Goal: Answer question/provide support: Share knowledge or assist other users

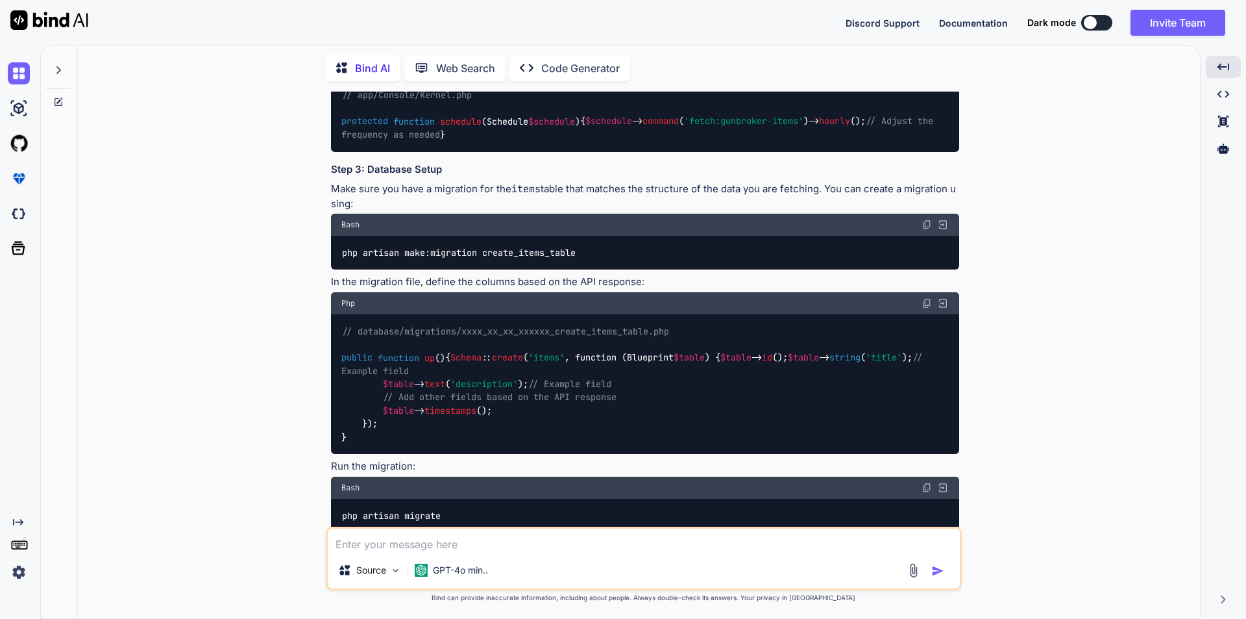
scroll to position [2534, 0]
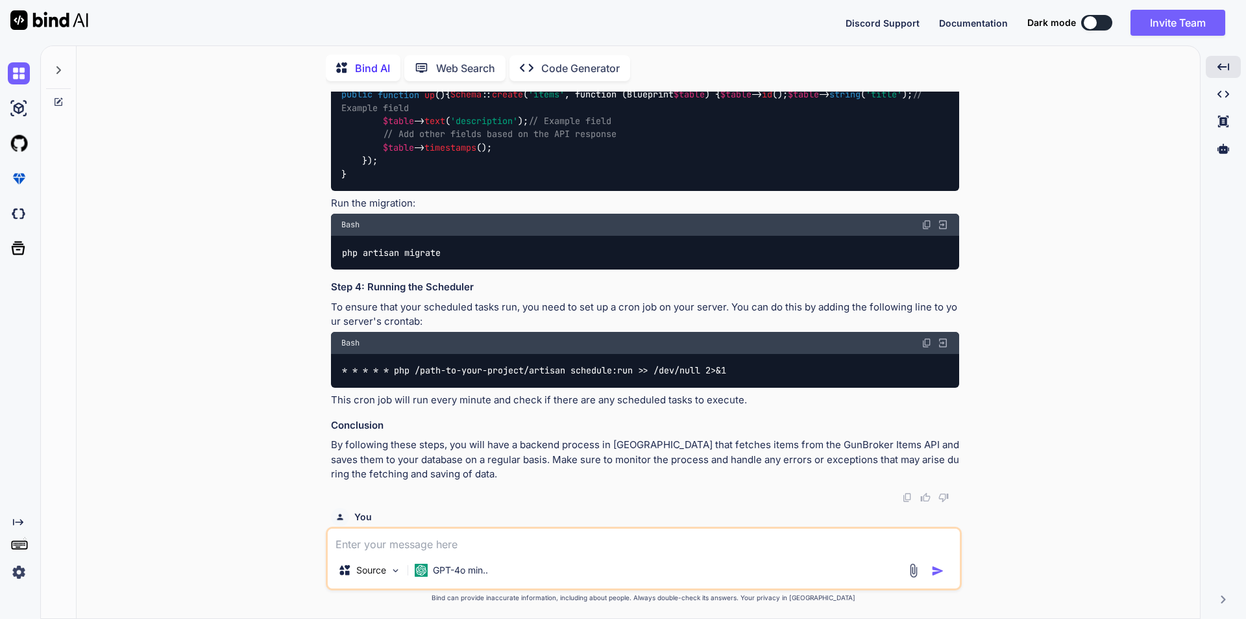
scroll to position [2858, 0]
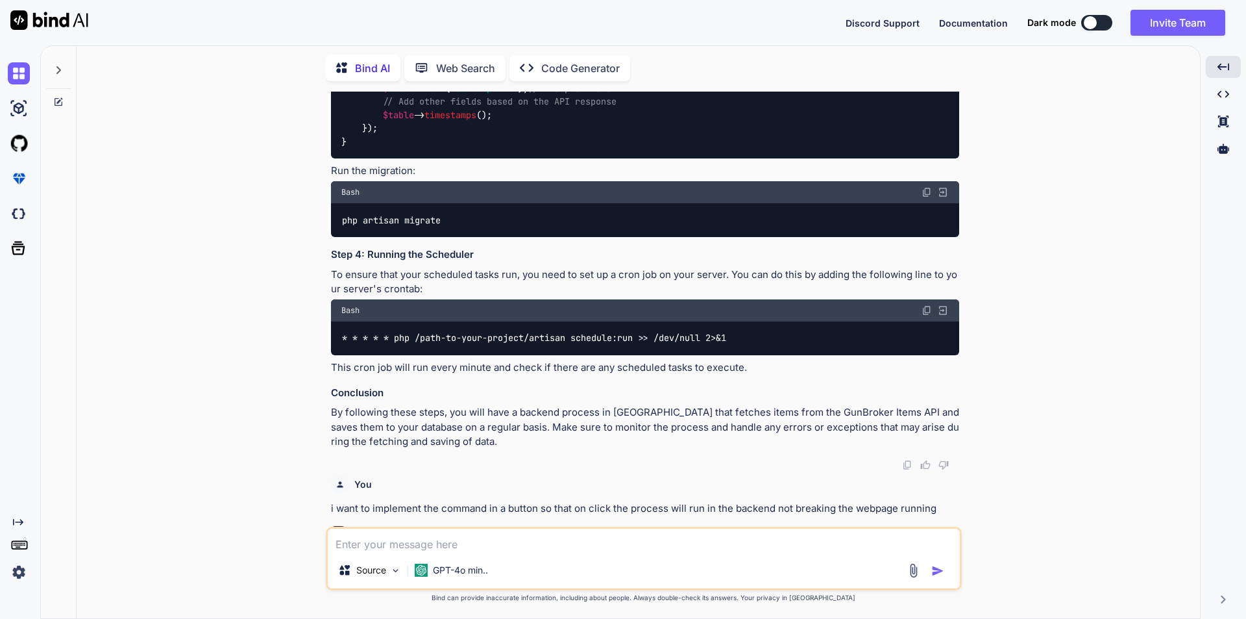
drag, startPoint x: 489, startPoint y: 246, endPoint x: 599, endPoint y: 247, distance: 109.7
copy span "fetch:gunbroker-items"
drag, startPoint x: 497, startPoint y: 262, endPoint x: 804, endPoint y: 262, distance: 306.4
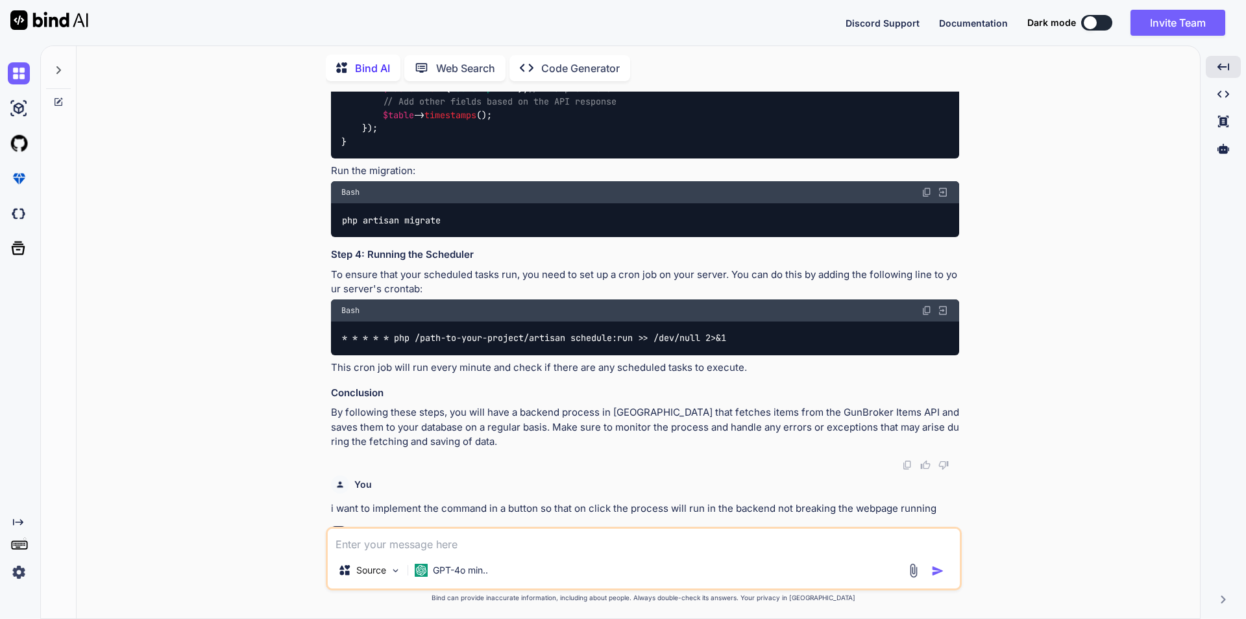
copy code "'Fetch all items from GunBroker API and save to database' ;"
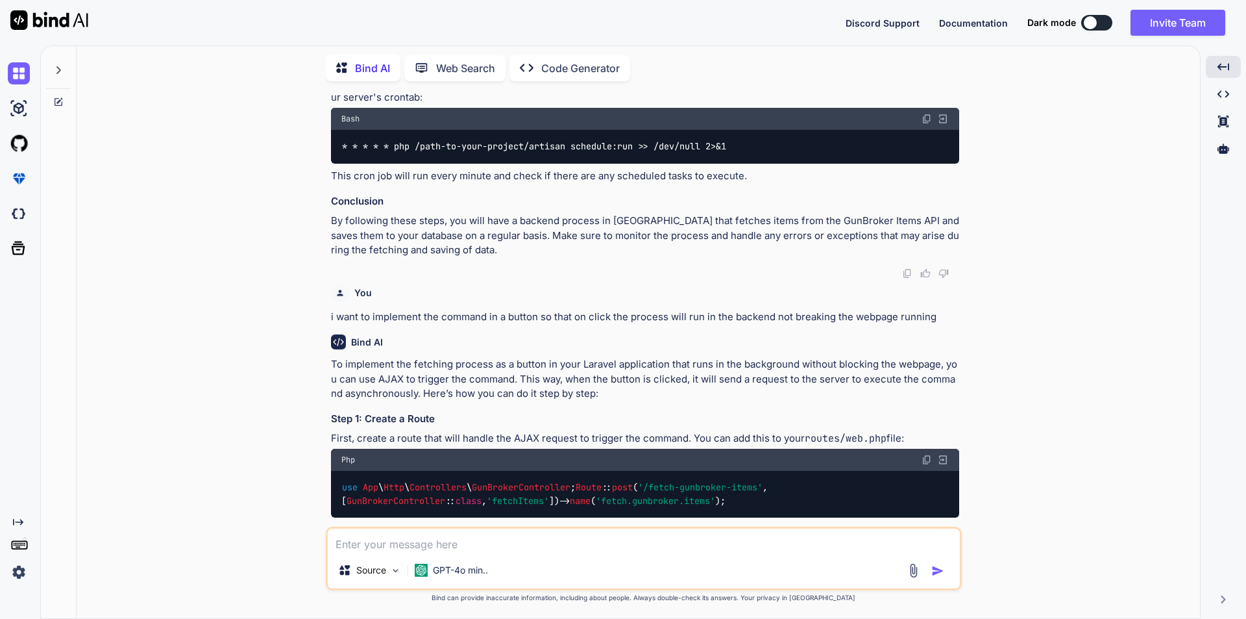
scroll to position [3183, 0]
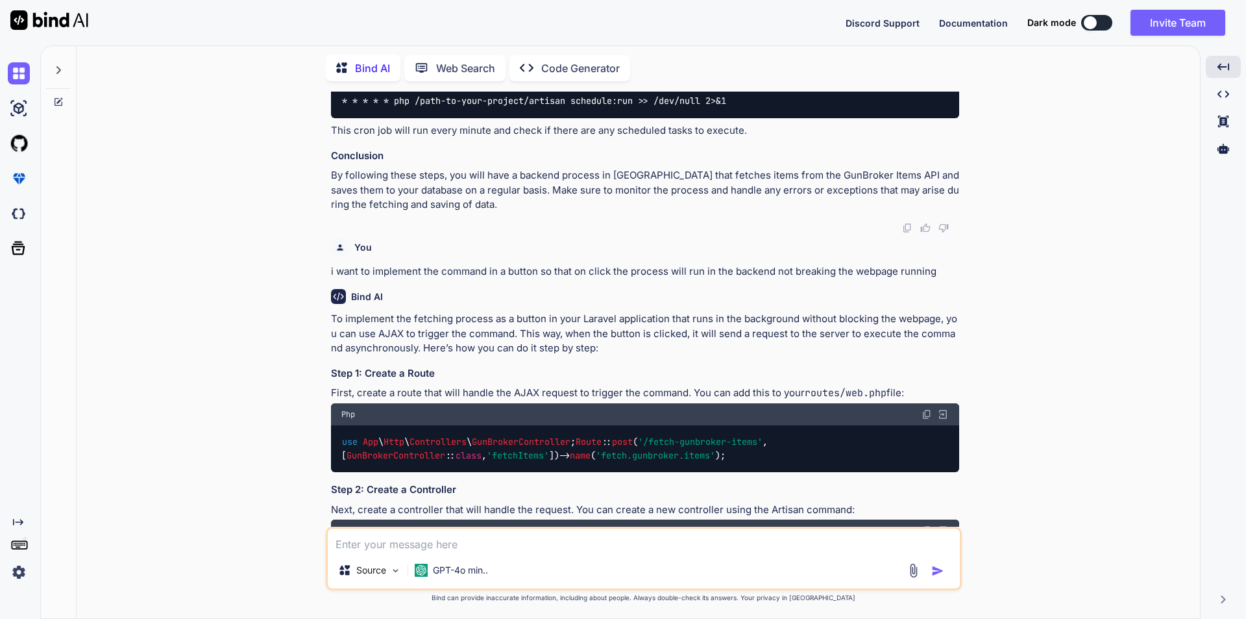
scroll to position [3118, 0]
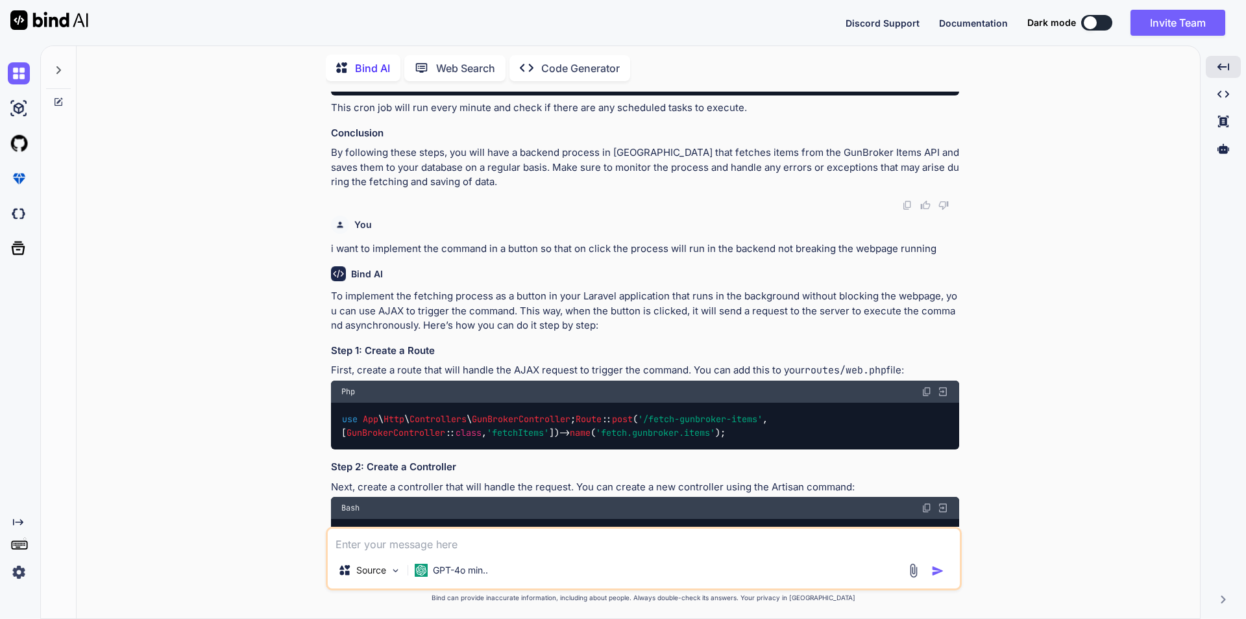
drag, startPoint x: 400, startPoint y: 321, endPoint x: 430, endPoint y: 360, distance: 48.7
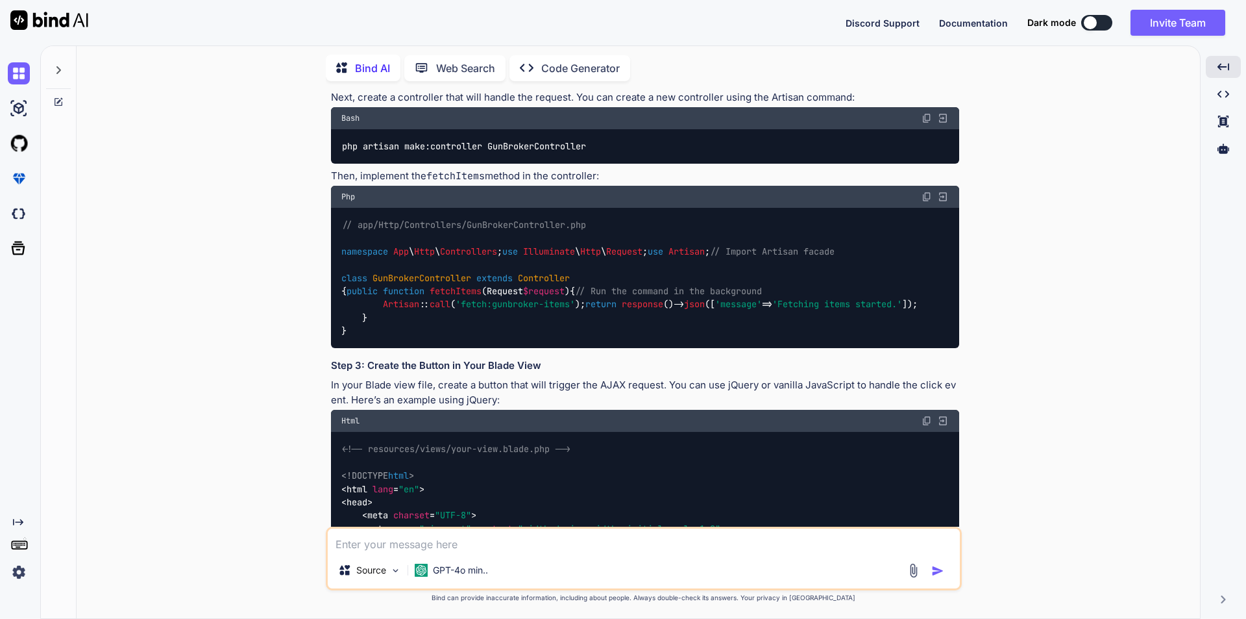
scroll to position [3572, 0]
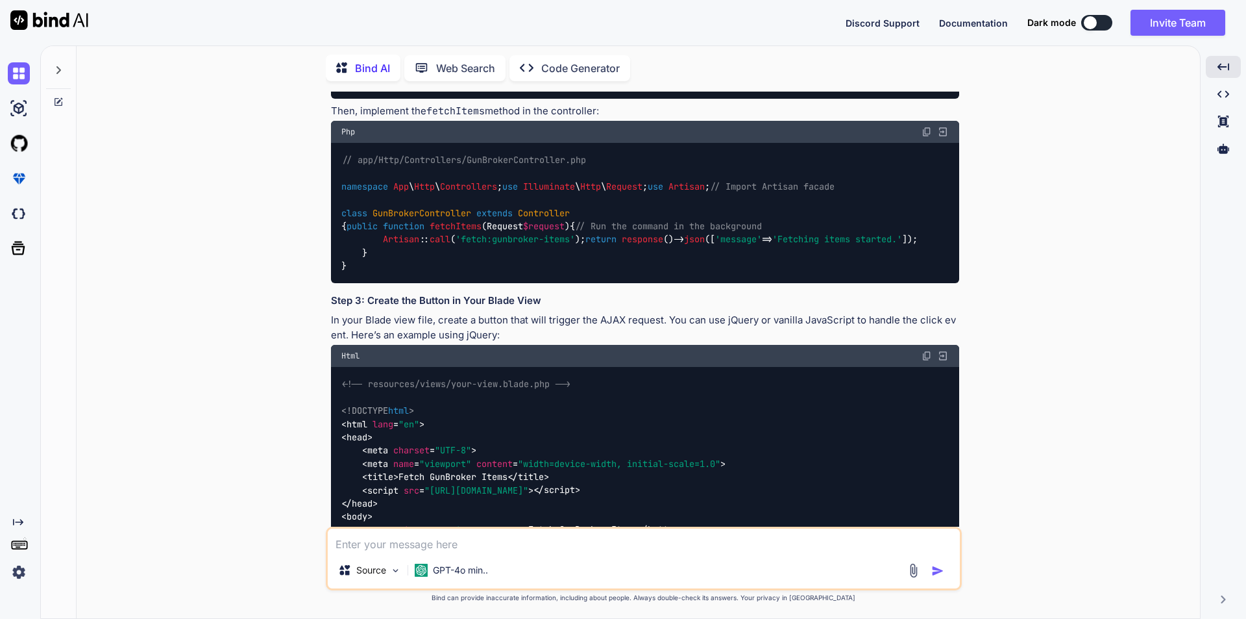
click at [453, 543] on textarea at bounding box center [644, 539] width 632 height 23
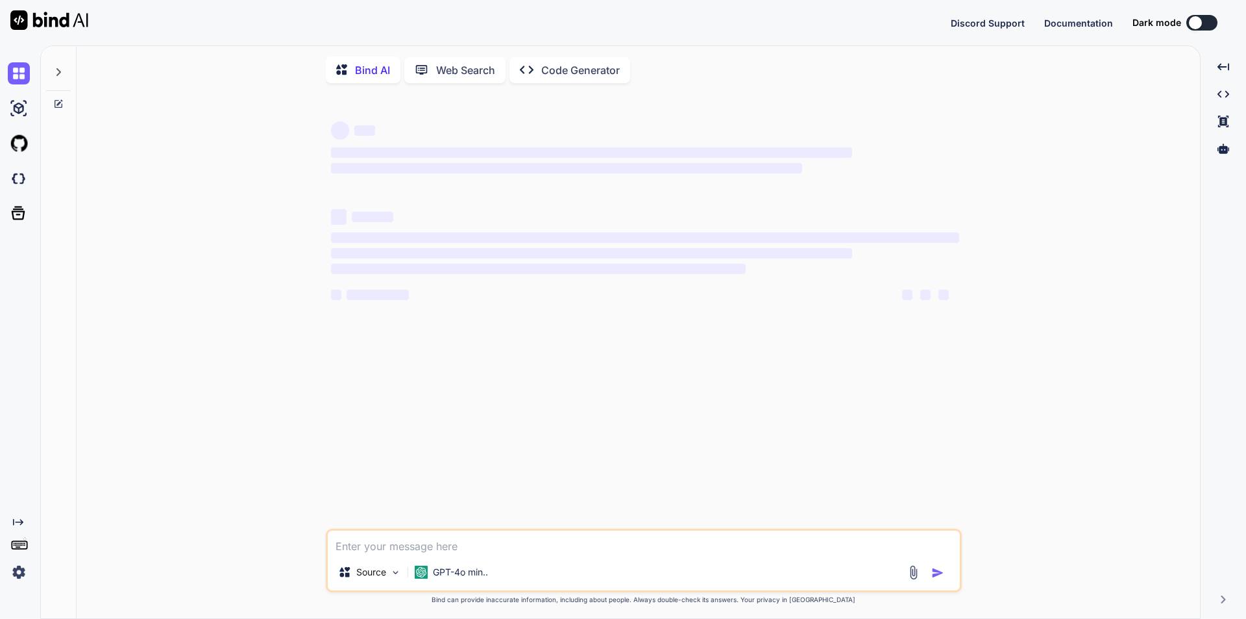
type textarea "x"
click at [504, 552] on textarea at bounding box center [644, 541] width 632 height 23
type textarea "c"
type textarea "x"
type textarea "co"
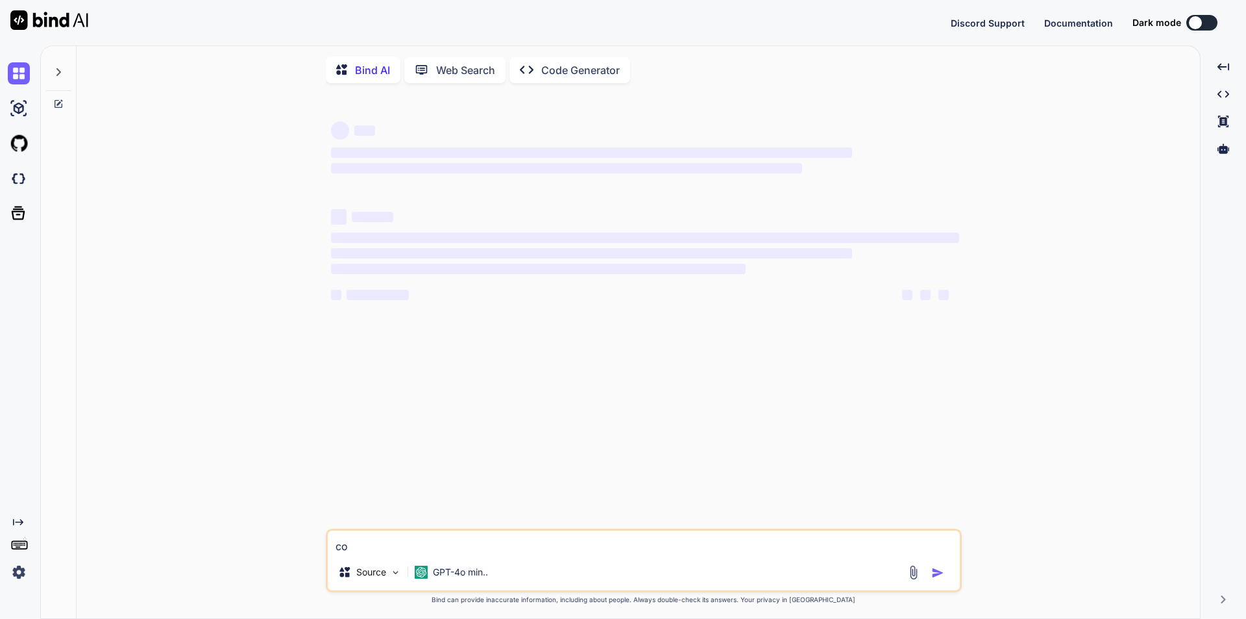
type textarea "x"
type textarea "cor"
type textarea "x"
type textarea "corer"
type textarea "x"
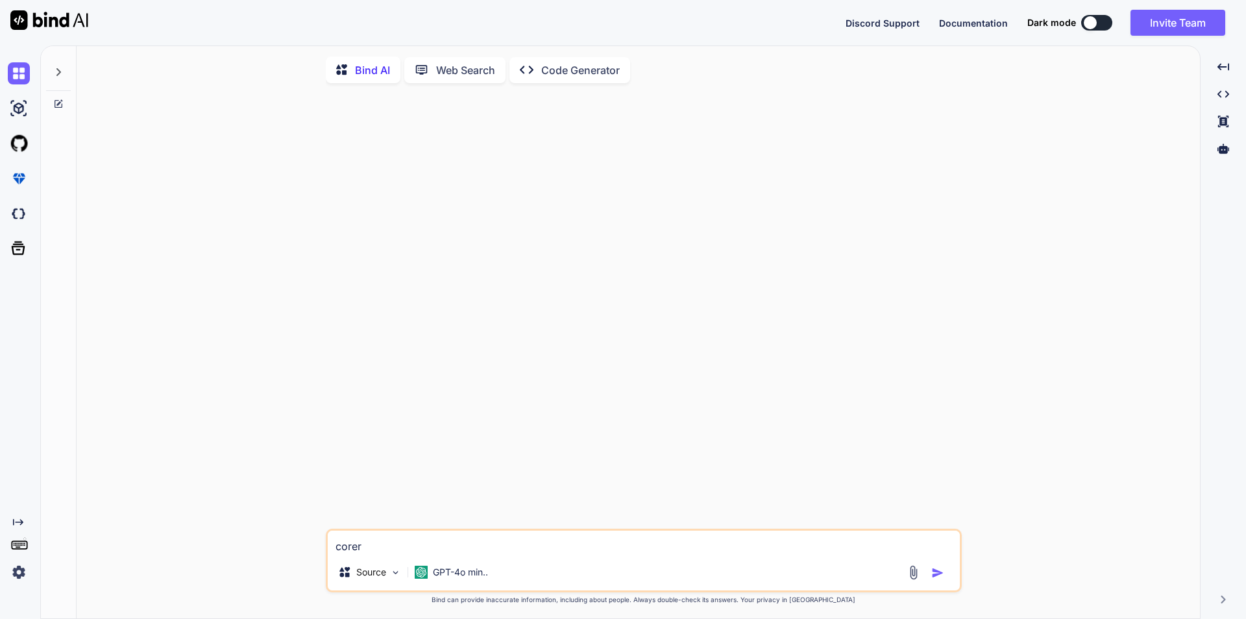
type textarea "corere"
type textarea "x"
type textarea "corerec"
type textarea "x"
type textarea "corerect"
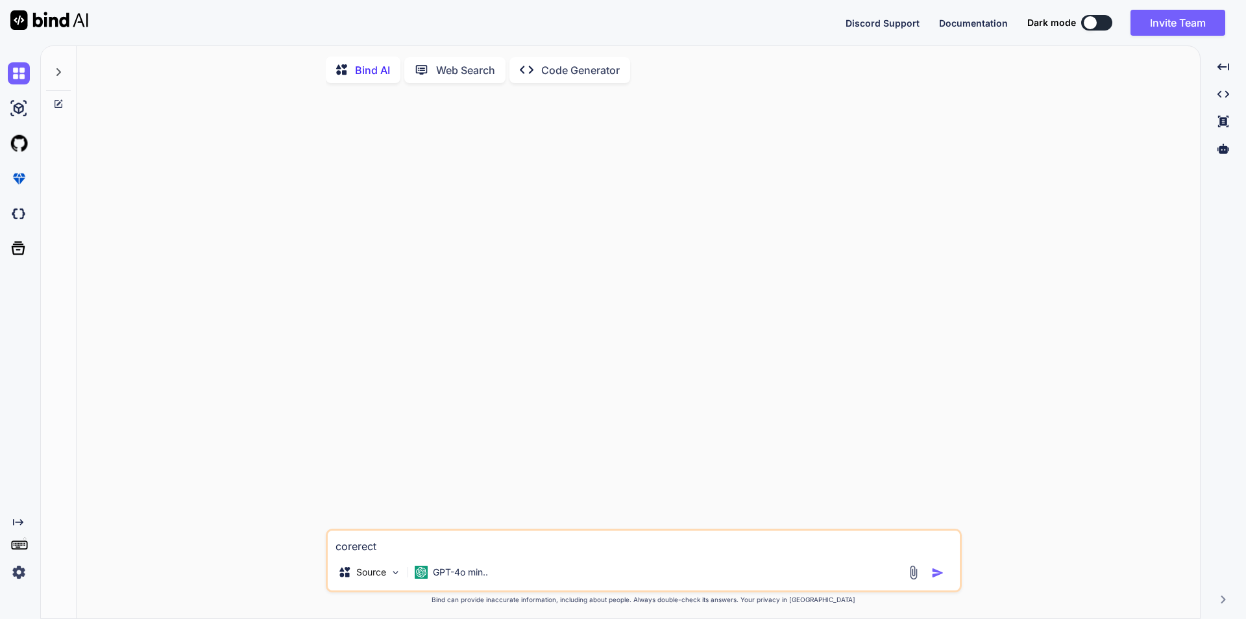
type textarea "x"
type textarea "corerec"
type textarea "x"
type textarea "corere"
type textarea "x"
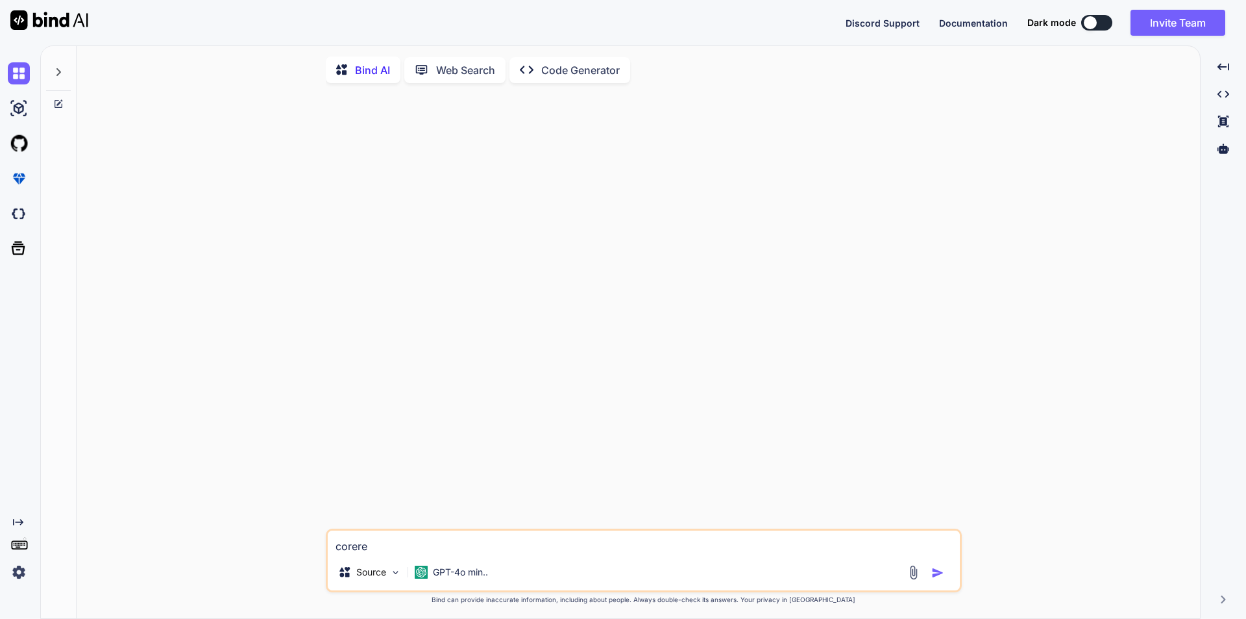
type textarea "corer"
type textarea "x"
type textarea "core"
type textarea "x"
type textarea "cor"
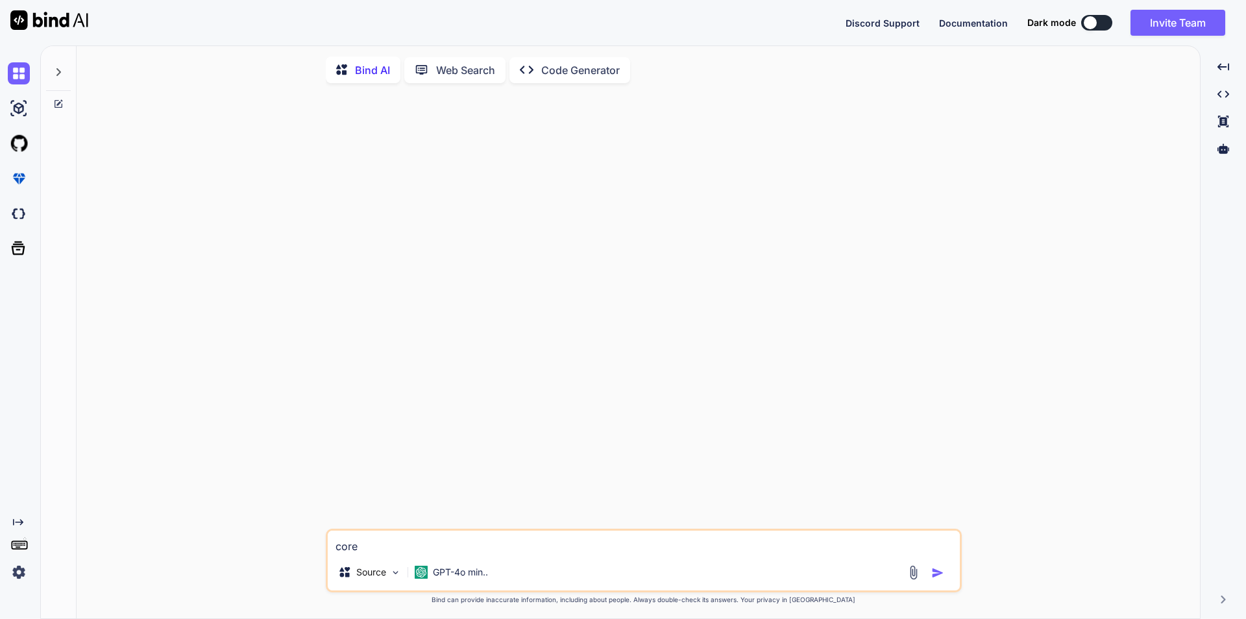
type textarea "x"
type textarea "corr"
type textarea "x"
type textarea "corre"
type textarea "x"
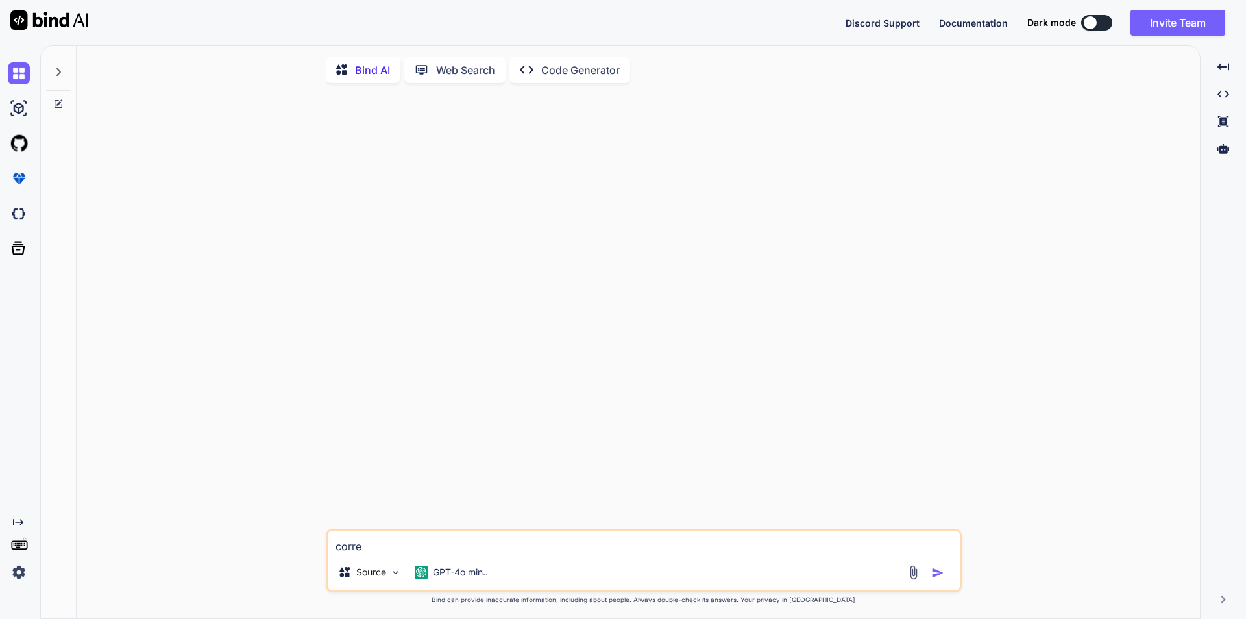
type textarea "correc"
type textarea "x"
type textarea "correct"
type textarea "x"
type textarea "correct"
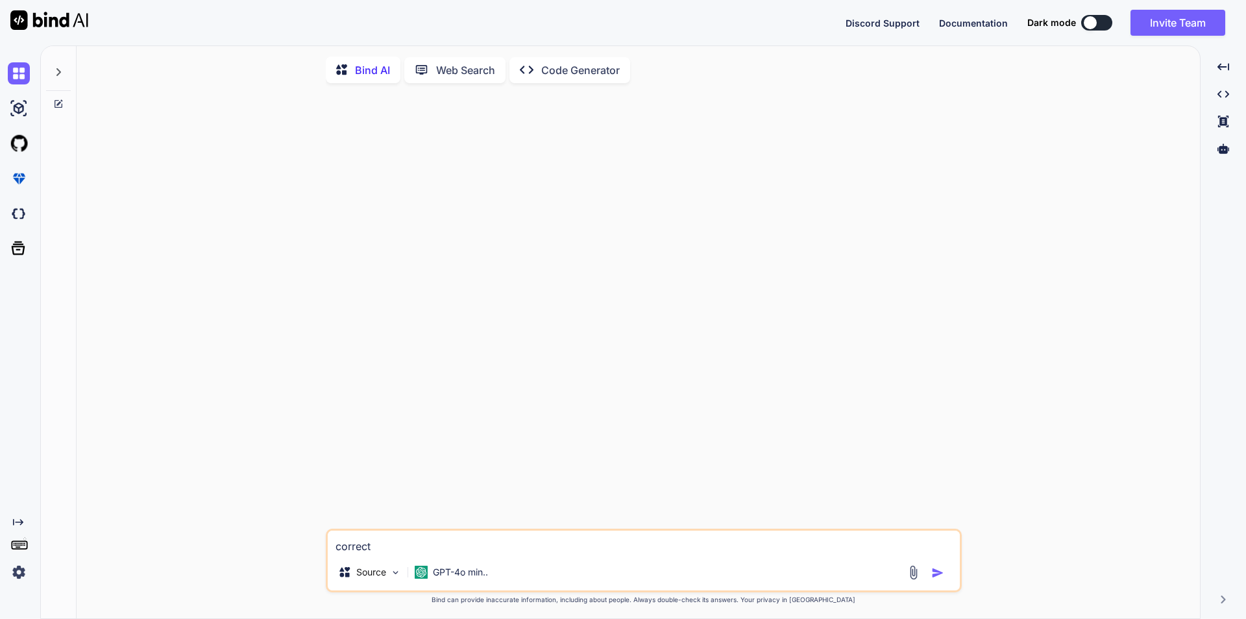
type textarea "x"
type textarea "correct t"
type textarea "x"
type textarea "correct th"
type textarea "x"
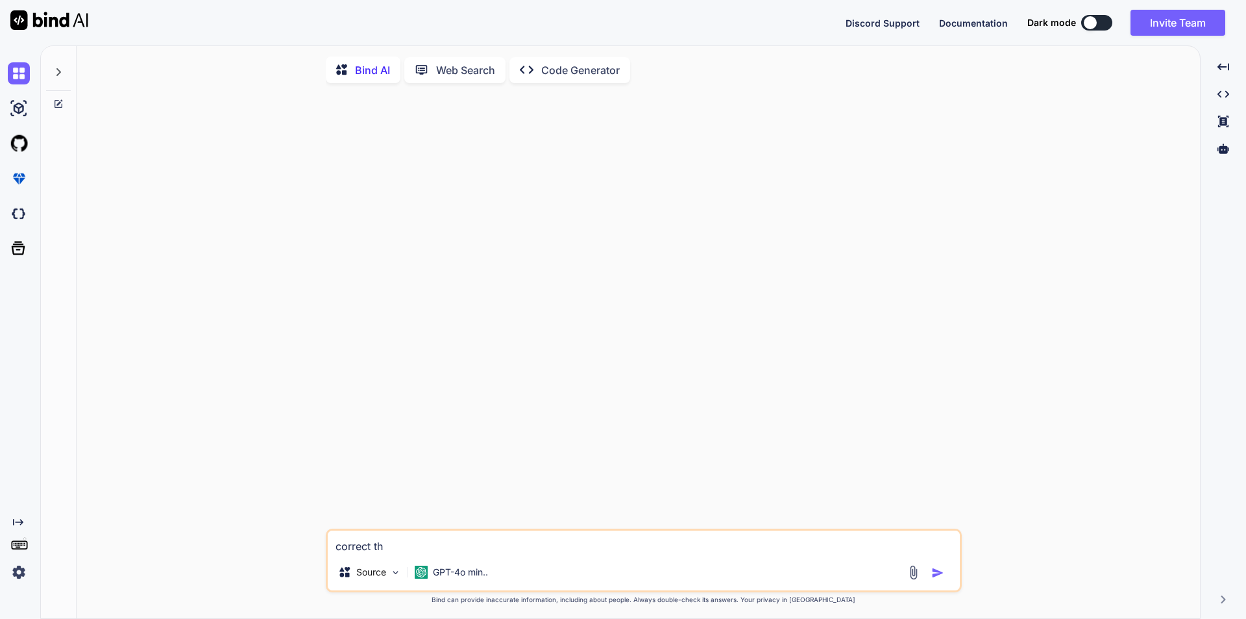
type textarea "correct the"
type textarea "x"
type textarea "correct the"
type textarea "x"
type textarea "correct the e"
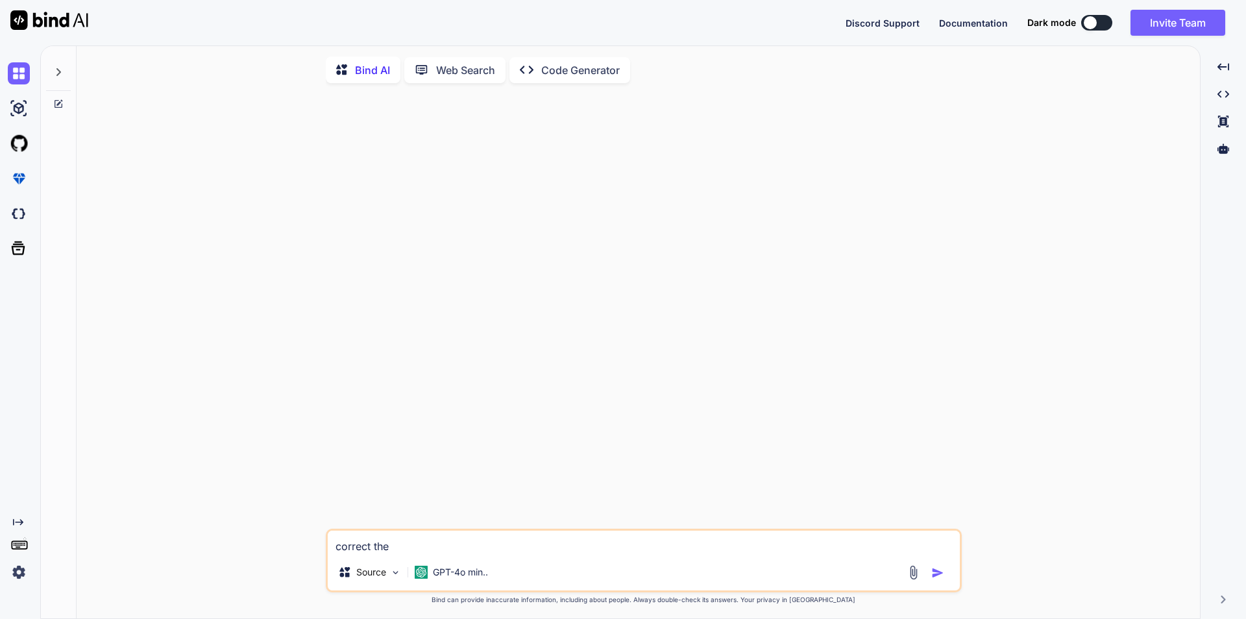
type textarea "x"
type textarea "correct the er"
type textarea "x"
type textarea "correct the err"
type textarea "x"
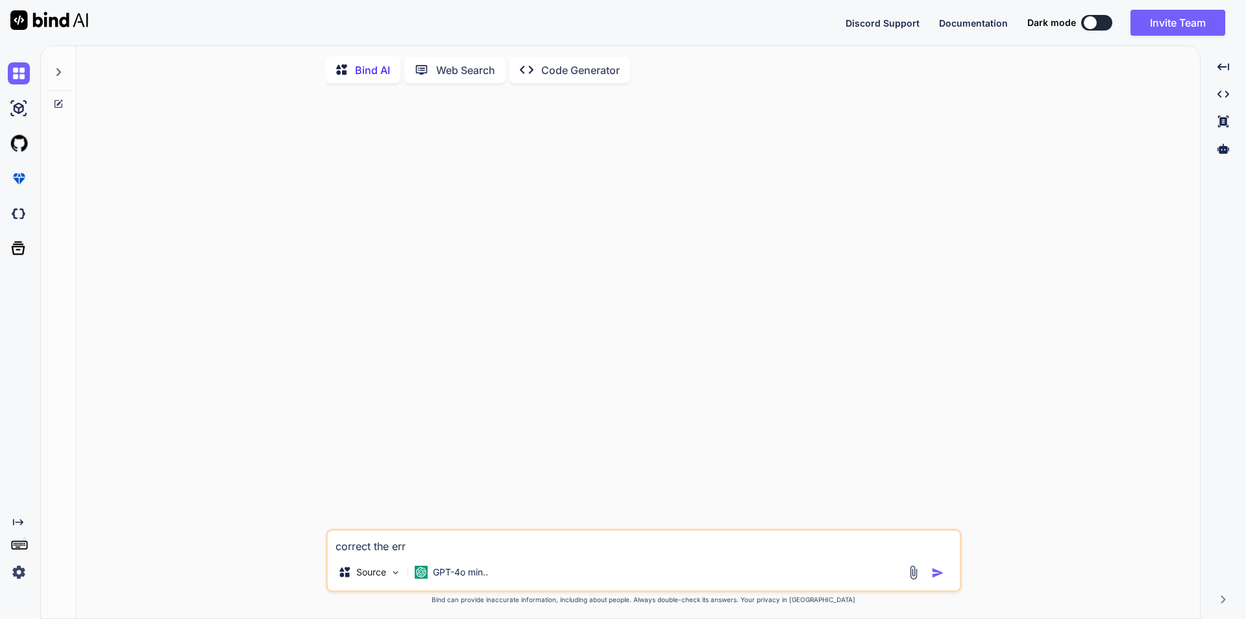
type textarea "correct the erro"
type textarea "x"
type textarea "correct the error"
type textarea "x"
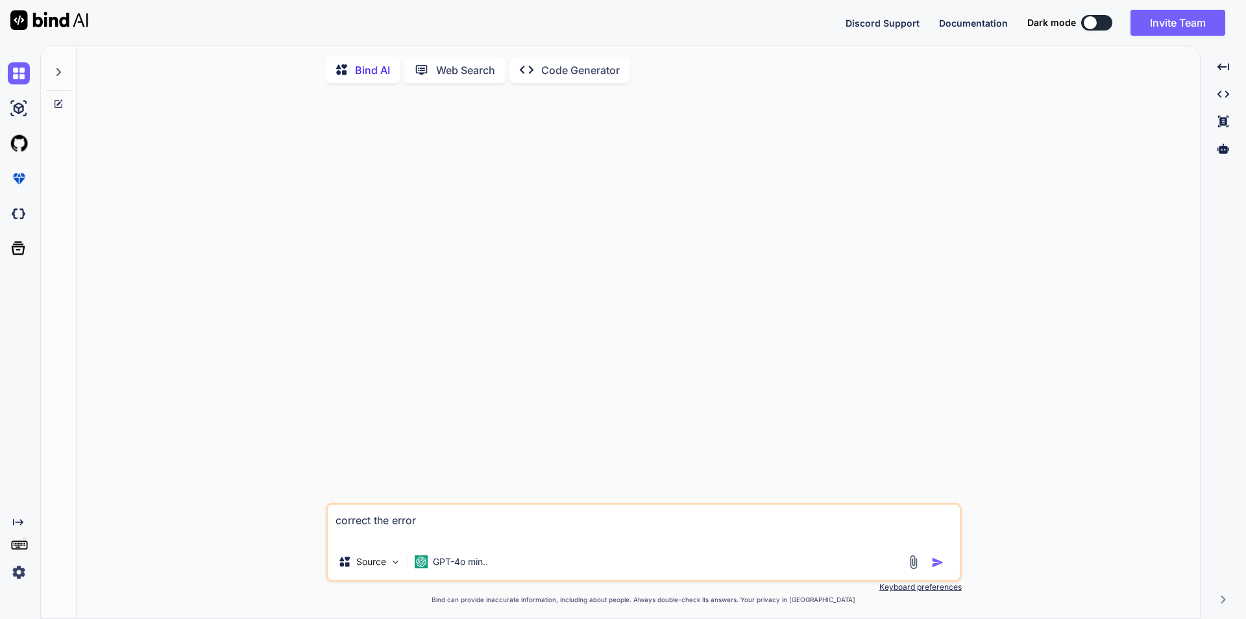
paste textarea "<?php namespace App\Console\Commands; use App\Http\Controllers\GunbrokerAPICont…"
type textarea "correct the error <?php namespace App\Console\Commands; use App\Http\Controller…"
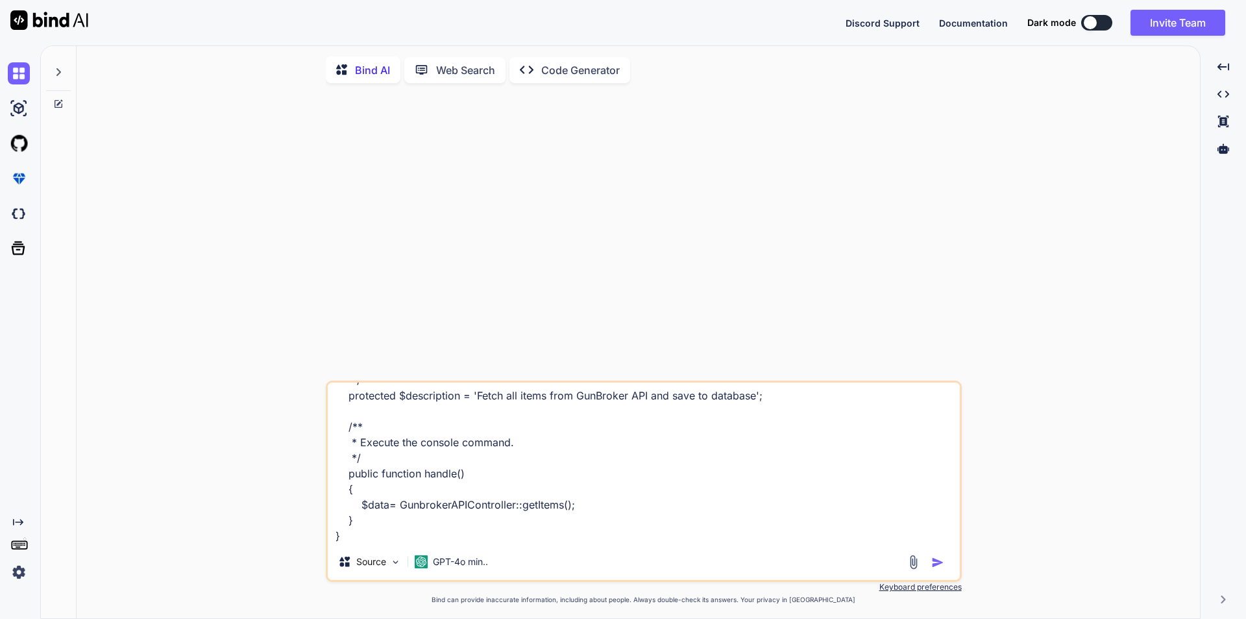
type textarea "x"
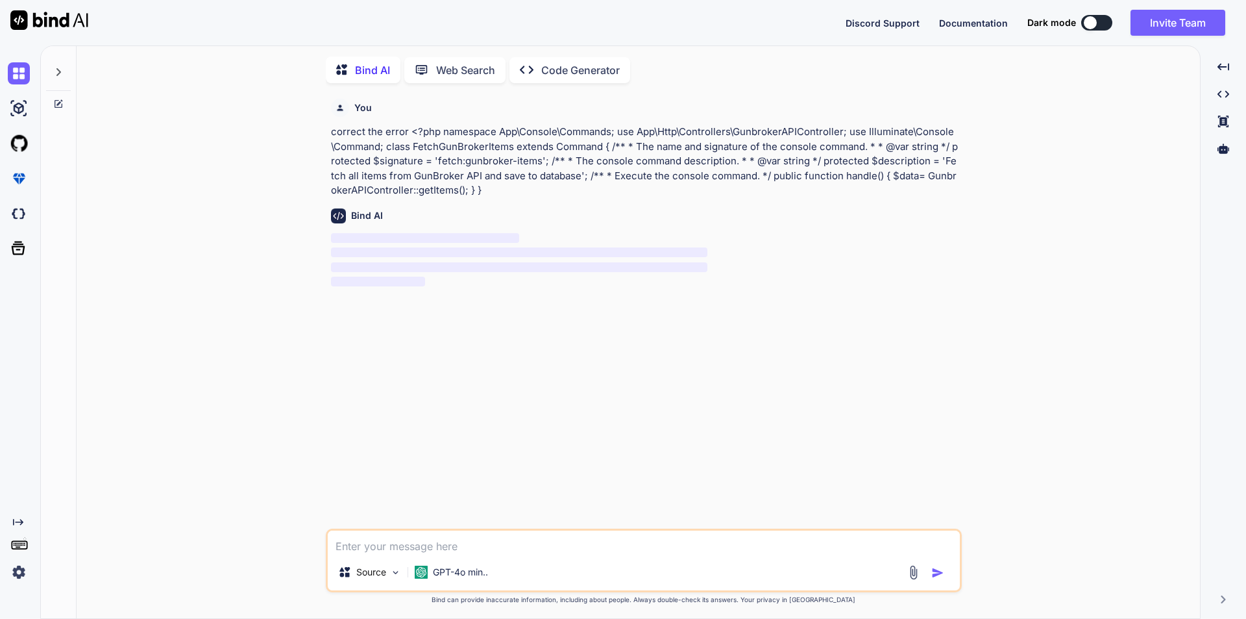
scroll to position [5, 0]
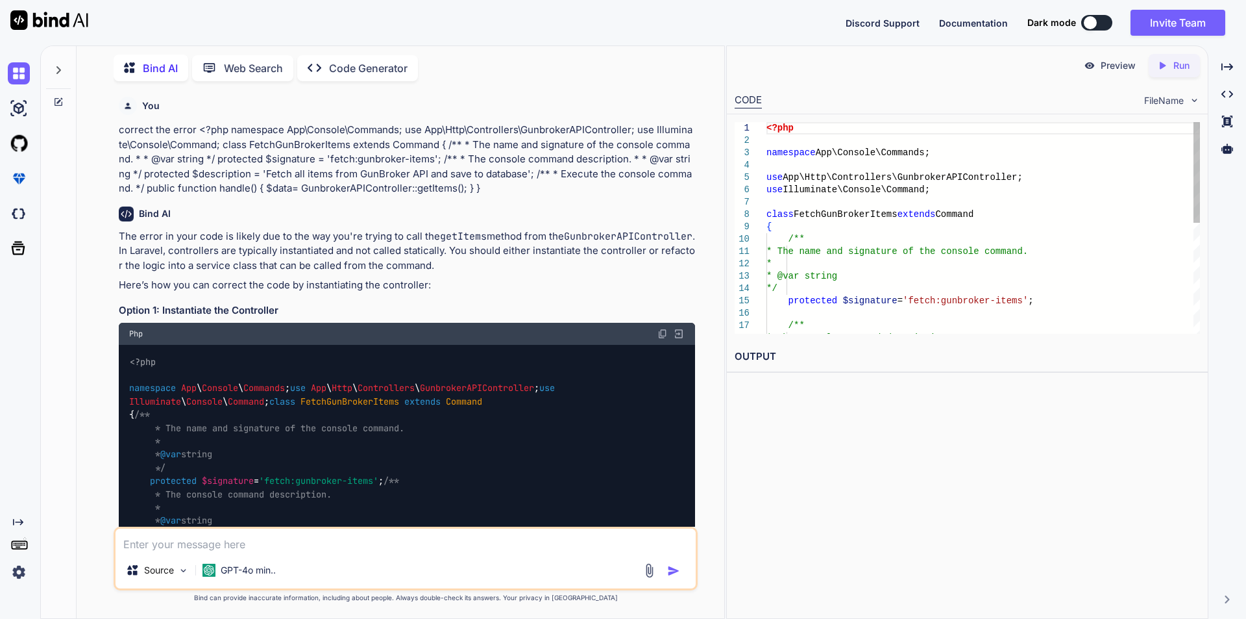
type textarea "x"
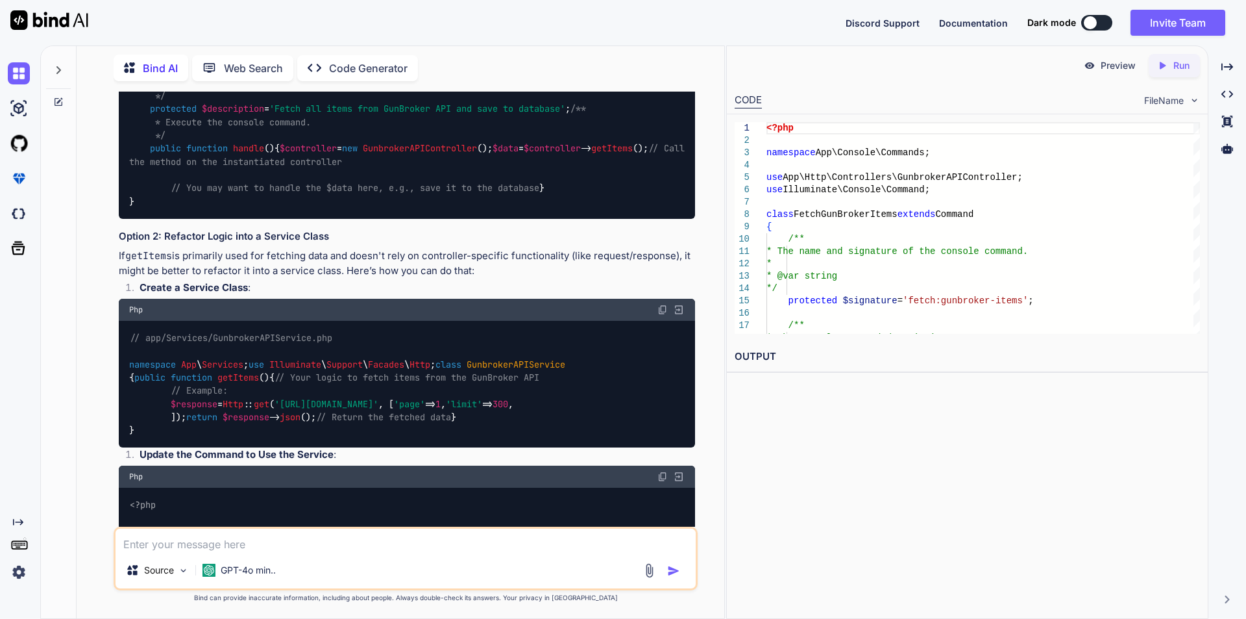
scroll to position [454, 0]
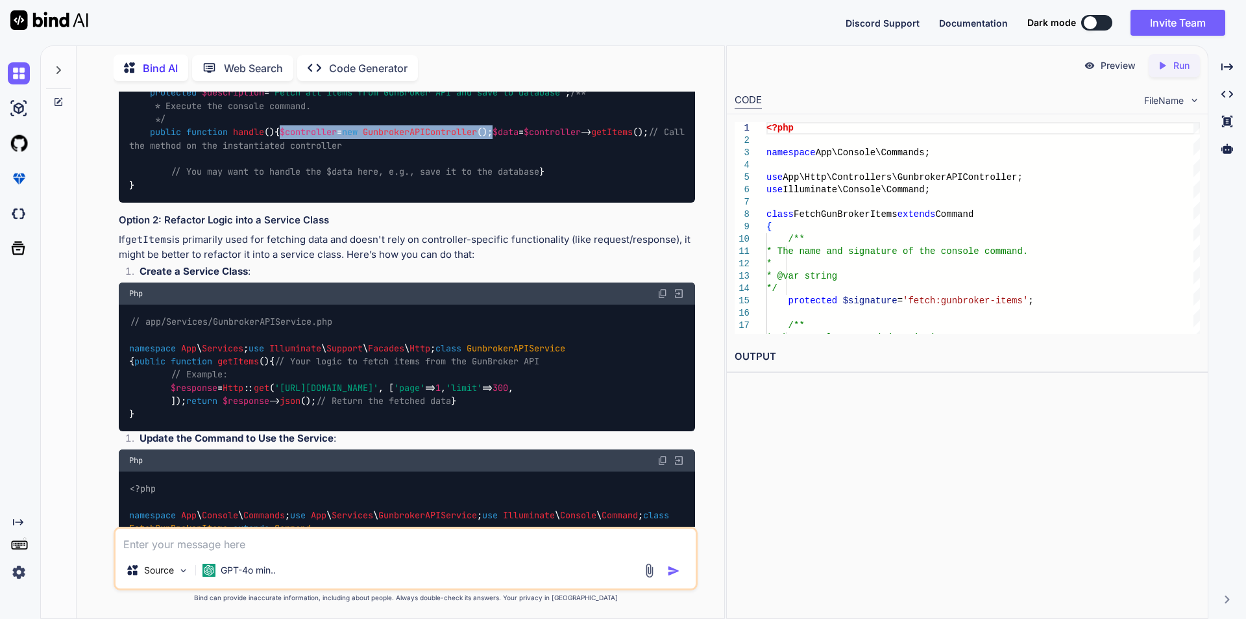
drag, startPoint x: 170, startPoint y: 275, endPoint x: 519, endPoint y: 275, distance: 348.5
click at [519, 203] on div "<?php namespace App \ Console \ Commands ; use App \ Http \ Controllers \ Gunbr…" at bounding box center [407, 46] width 576 height 312
copy code "$controller = new GunbrokerAPIController ();"
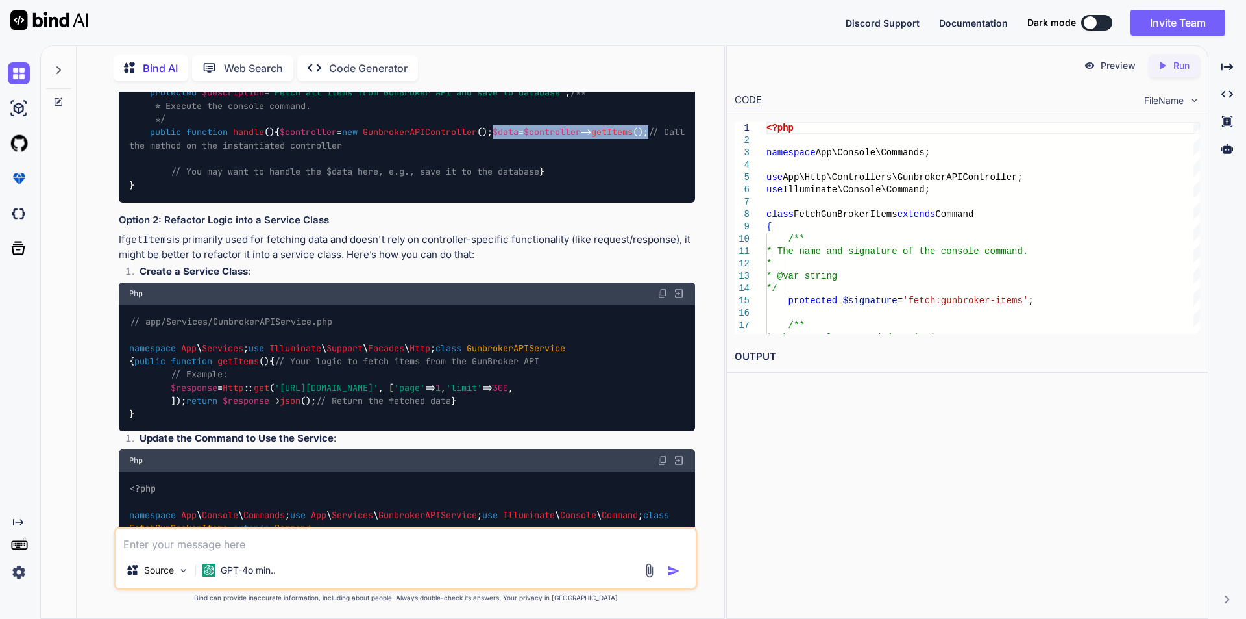
drag, startPoint x: 170, startPoint y: 291, endPoint x: 339, endPoint y: 288, distance: 169.4
click at [339, 192] on code "<?php namespace App \ Console \ Commands ; use App \ Http \ Controllers \ Gunbr…" at bounding box center [409, 46] width 561 height 291
copy code "$data = $controller -> getItems ();"
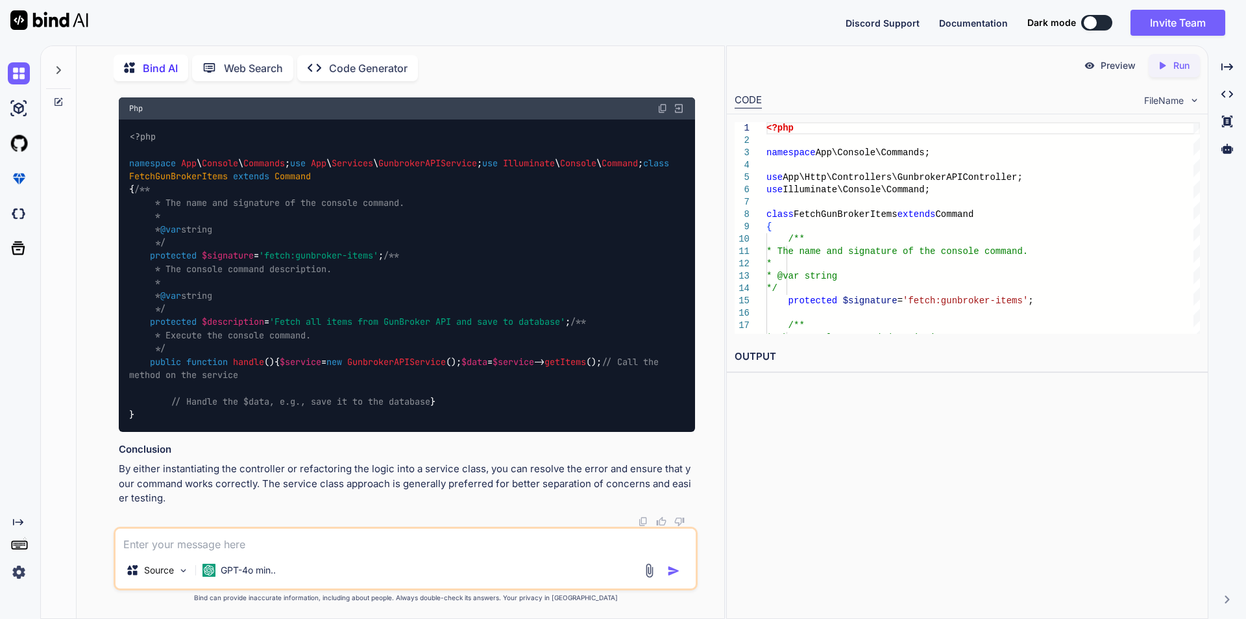
scroll to position [584, 0]
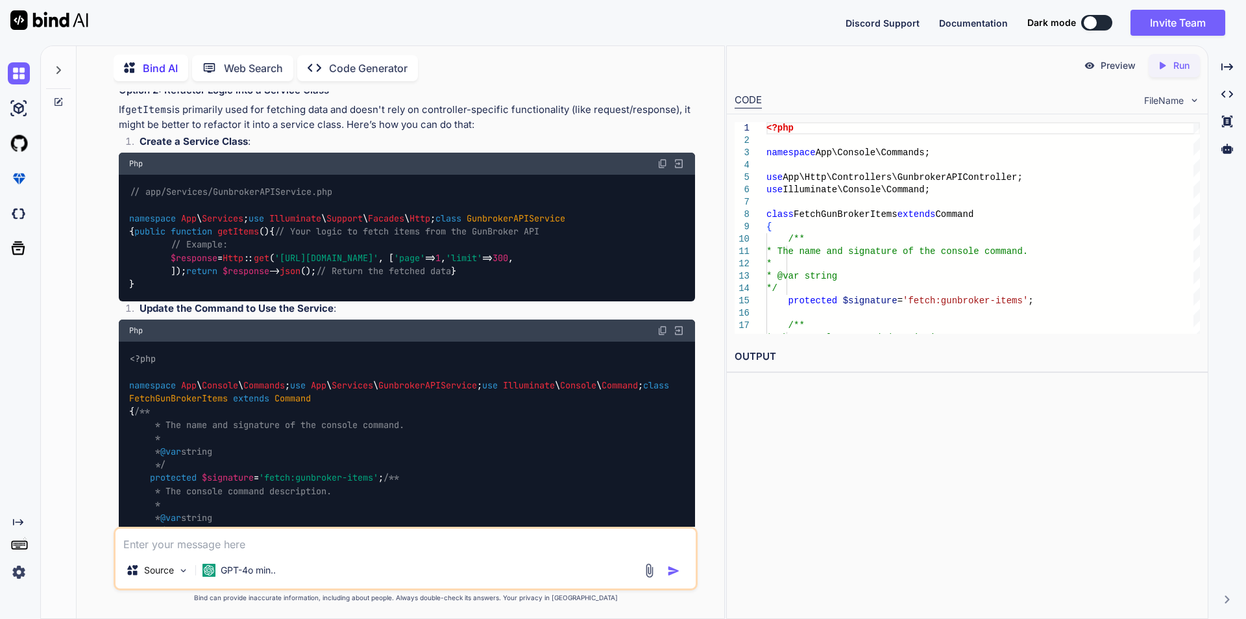
click at [436, 544] on textarea at bounding box center [406, 539] width 580 height 23
type textarea "i"
type textarea "x"
type textarea "i"
type textarea "x"
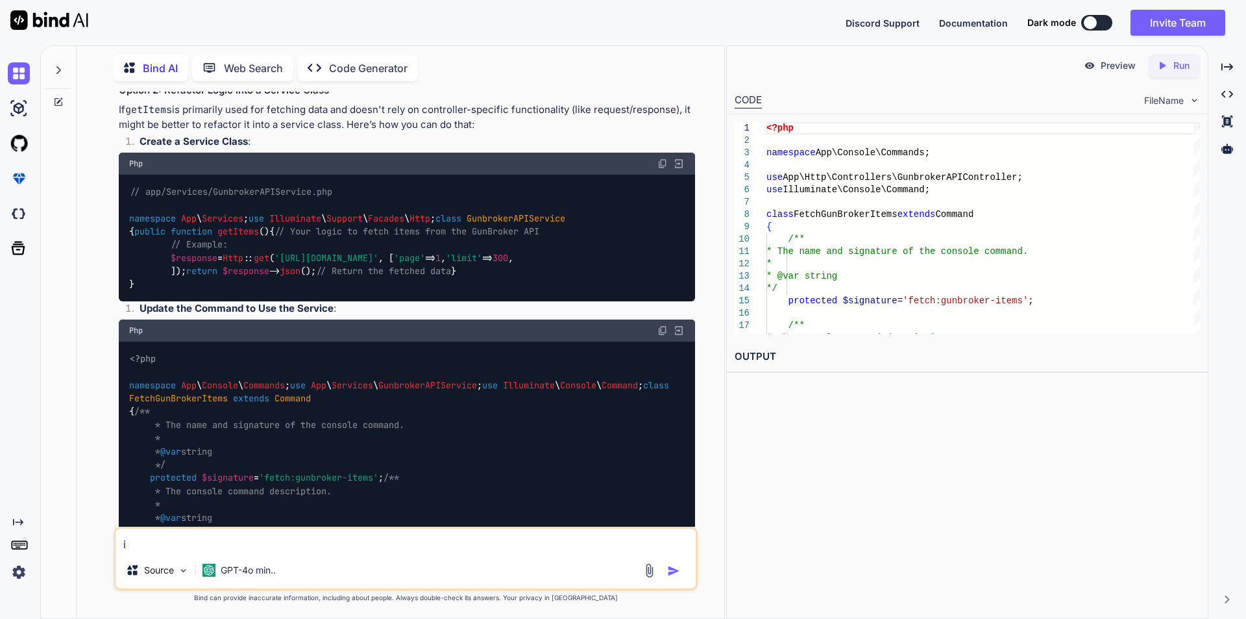
type textarea "i a"
type textarea "x"
type textarea "i am"
type textarea "x"
type textarea "i am"
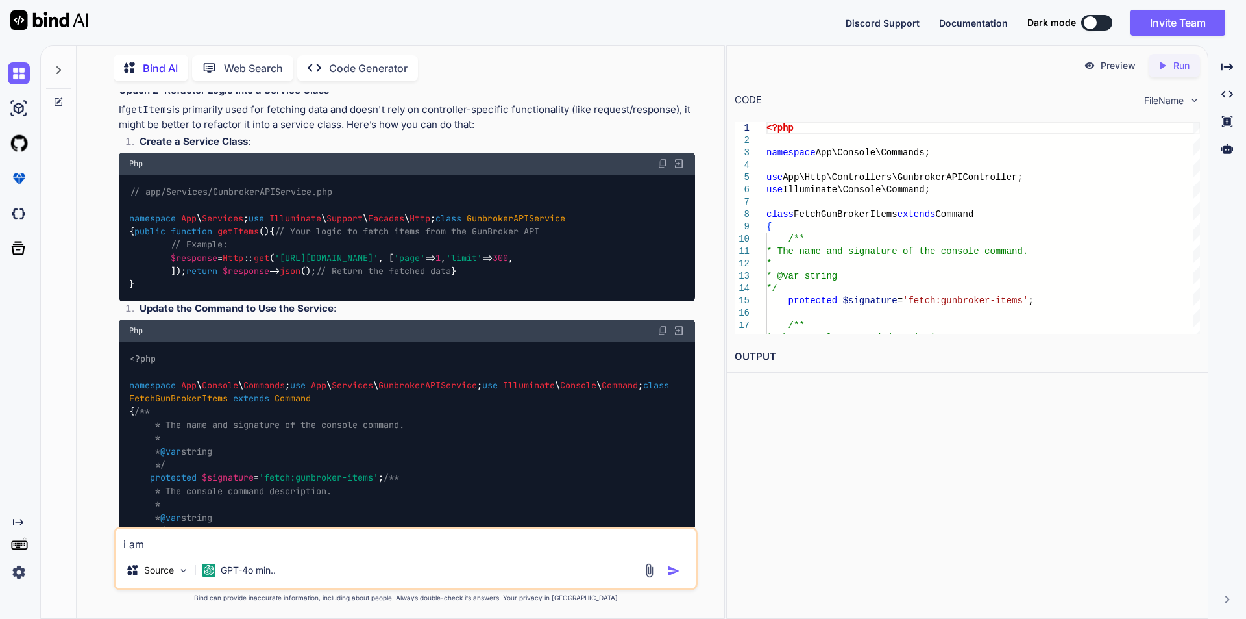
type textarea "x"
type textarea "i am u"
type textarea "x"
type textarea "i am us"
type textarea "x"
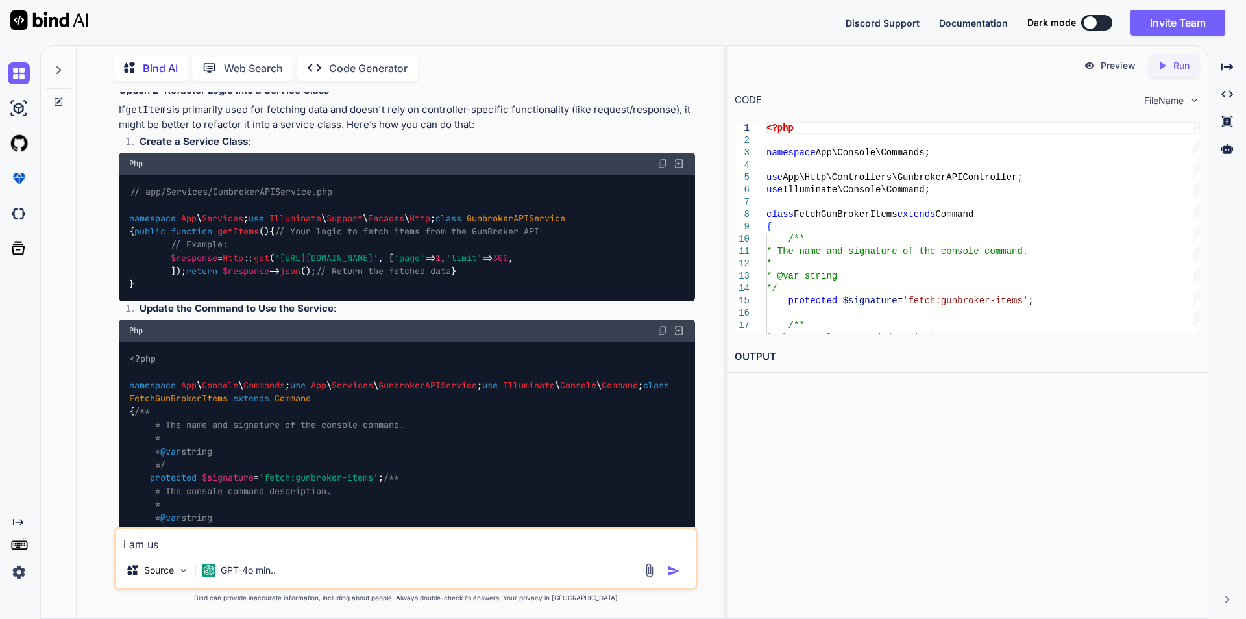
type textarea "i am usi"
type textarea "x"
type textarea "i am usin"
type textarea "x"
type textarea "i am using"
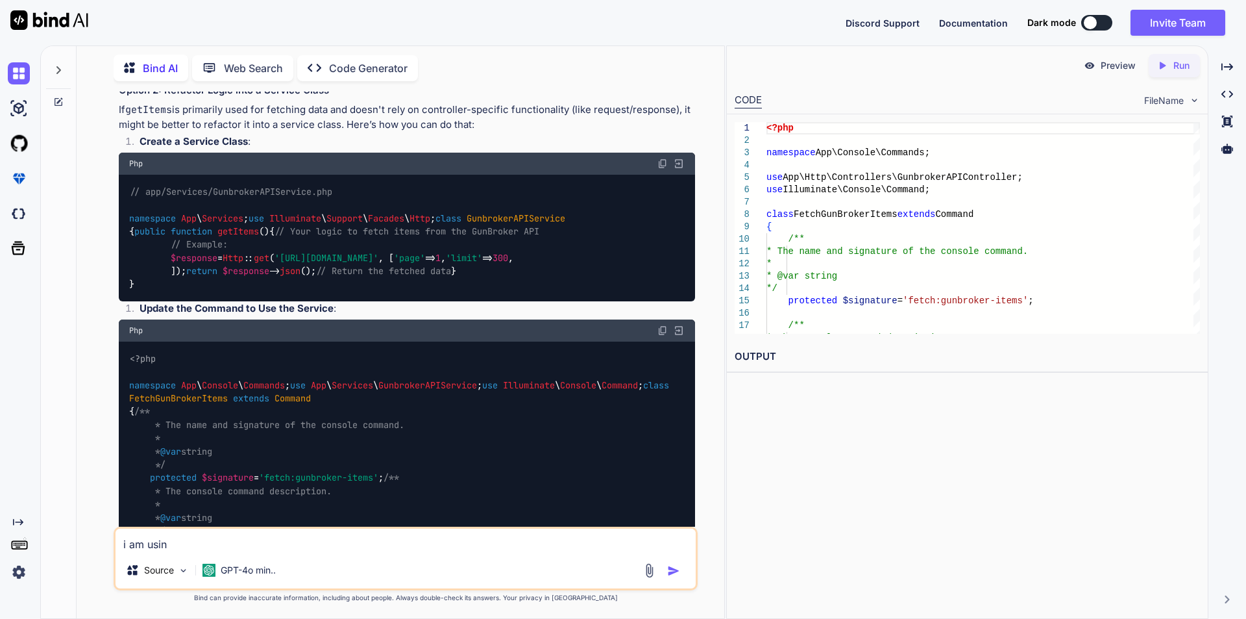
type textarea "x"
type textarea "i am using"
type textarea "x"
type textarea "i am using l"
type textarea "x"
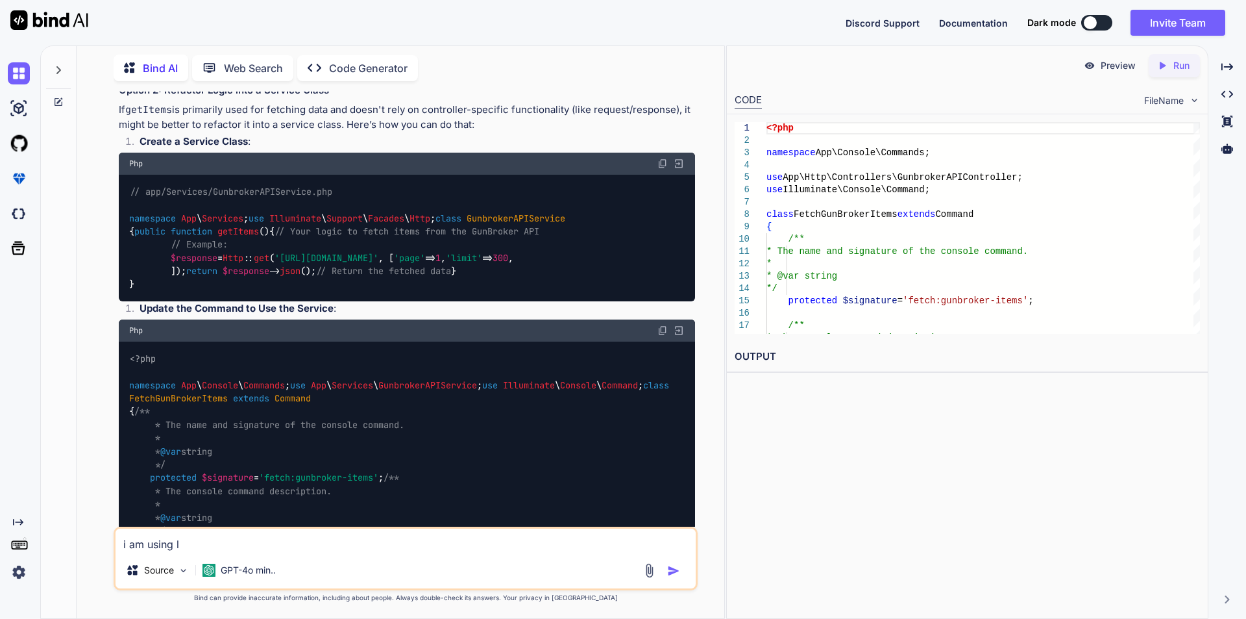
type textarea "i am using la"
type textarea "x"
type textarea "i am using lar"
type textarea "x"
type textarea "i am using lara"
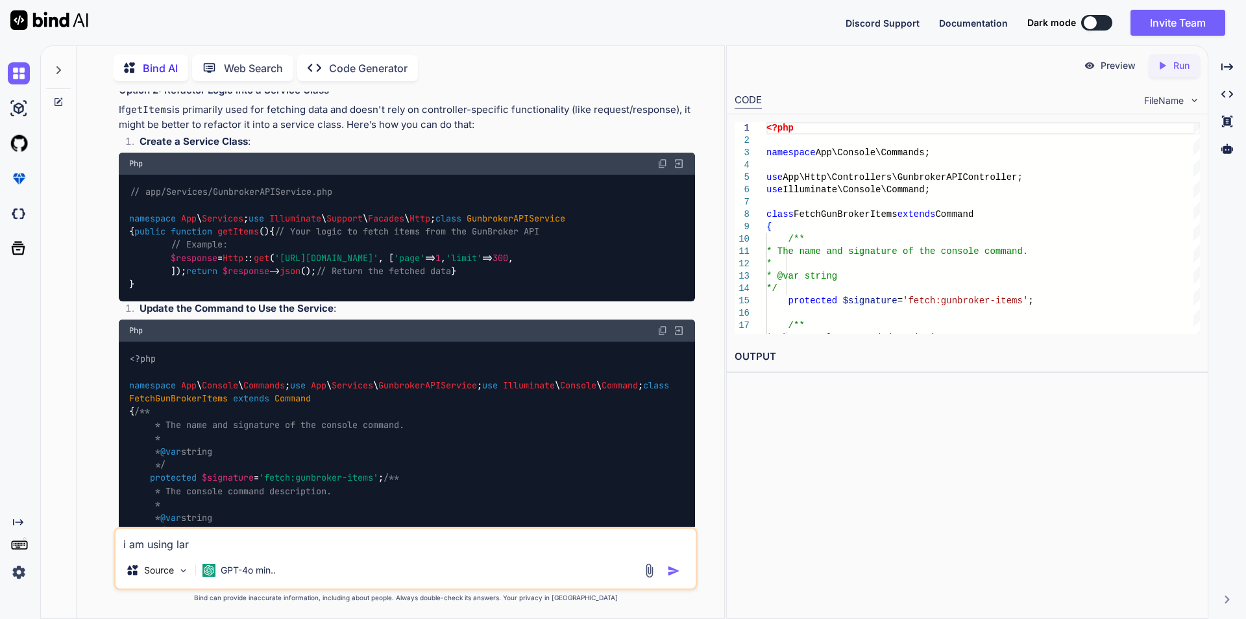
type textarea "x"
type textarea "i am using larav"
type textarea "x"
type textarea "i am using larave"
type textarea "x"
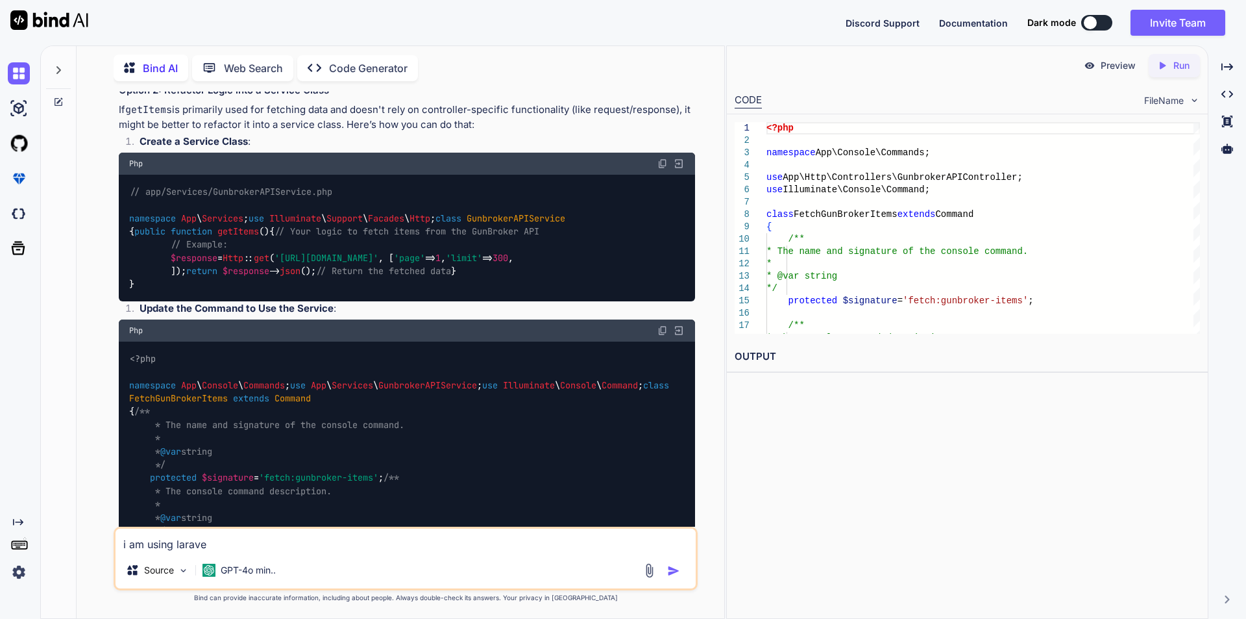
type textarea "i am using laravek"
type textarea "x"
type textarea "i am using larave"
type textarea "x"
type textarea "i am using larav"
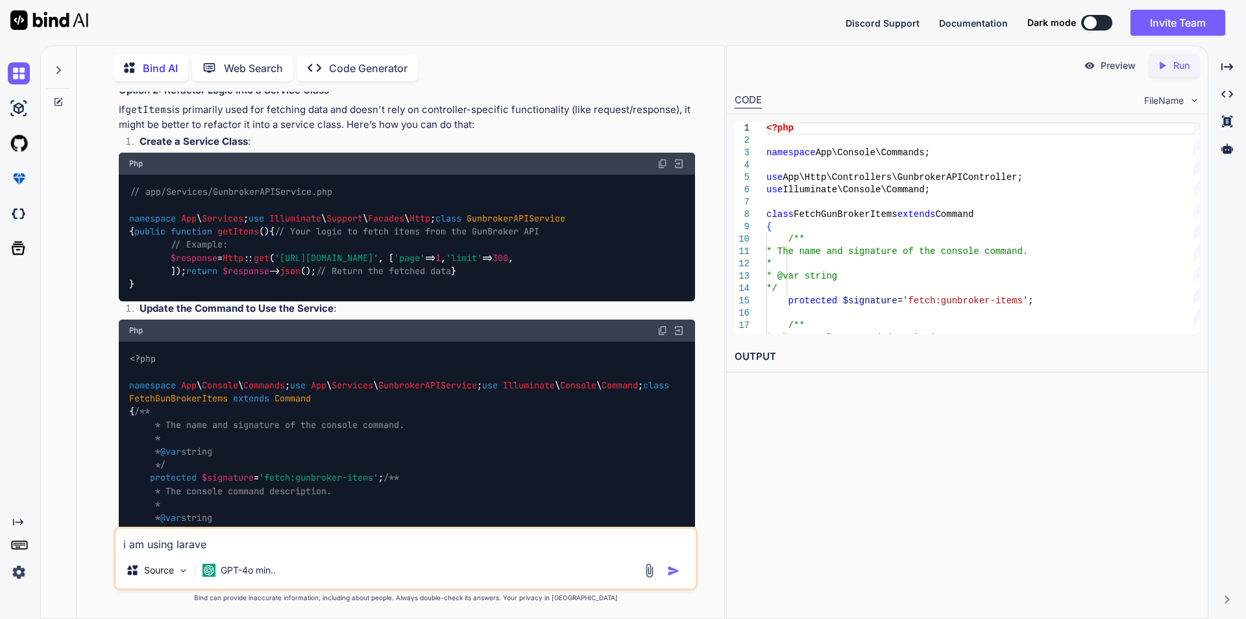
type textarea "x"
type textarea "i am using larave"
type textarea "x"
type textarea "i am using laravel"
type textarea "x"
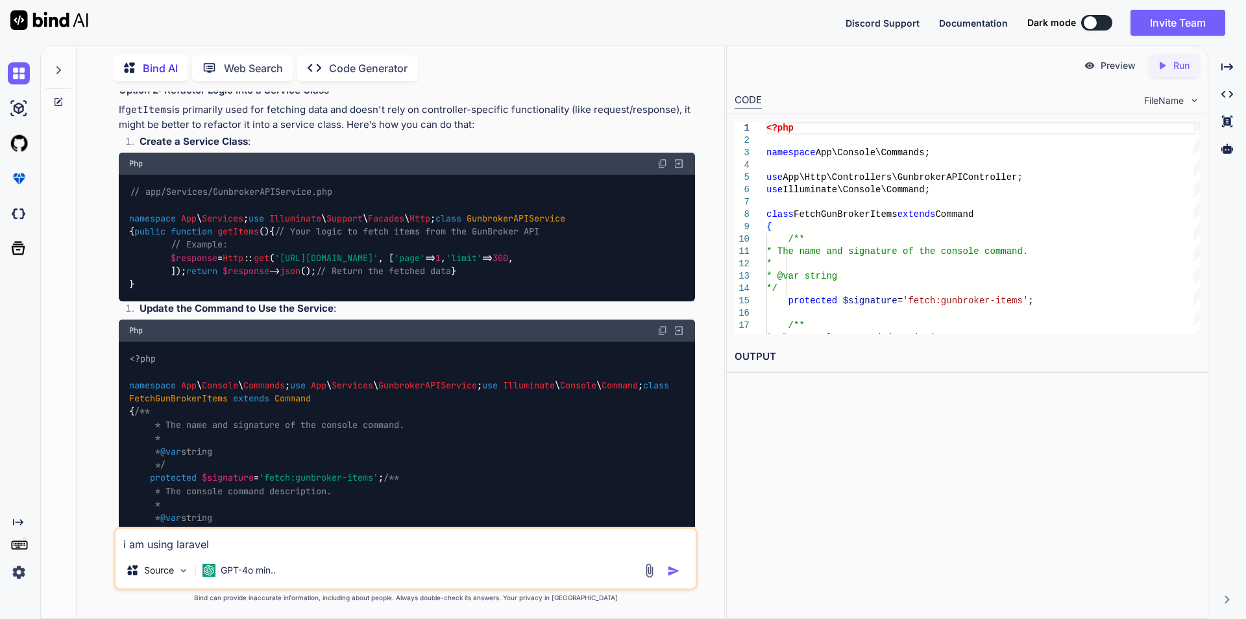
type textarea "i am using laravel"
type textarea "x"
type textarea "i am using laravel 1"
type textarea "x"
type textarea "i am using laravel 12"
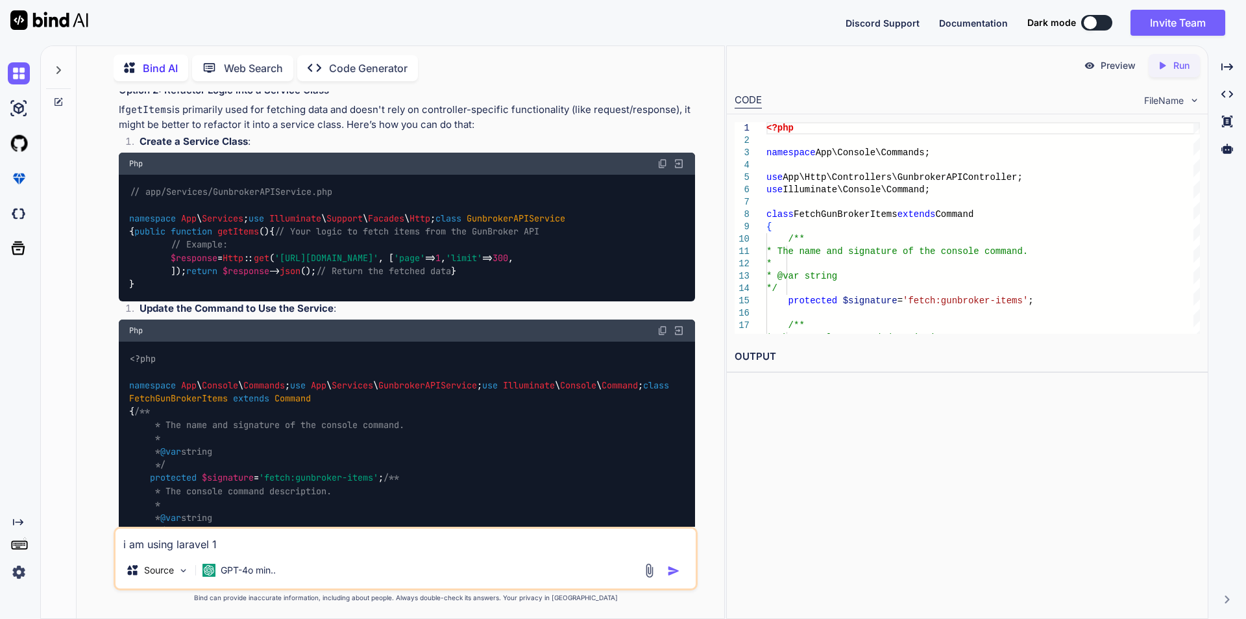
type textarea "x"
type textarea "i am using laravel 12."
type textarea "x"
type textarea "i am using laravel 12.."
type textarea "x"
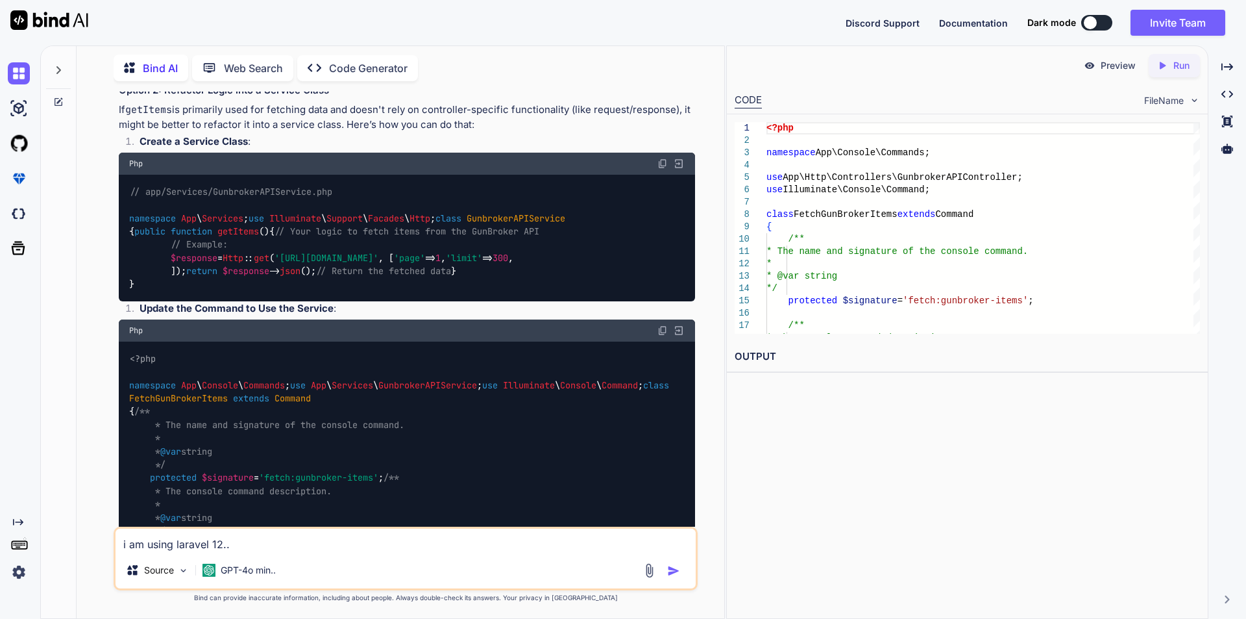
type textarea "i am using laravel 12.."
type textarea "x"
type textarea "i am using laravel 12.. t"
type textarea "x"
type textarea "i am using laravel 12.. th"
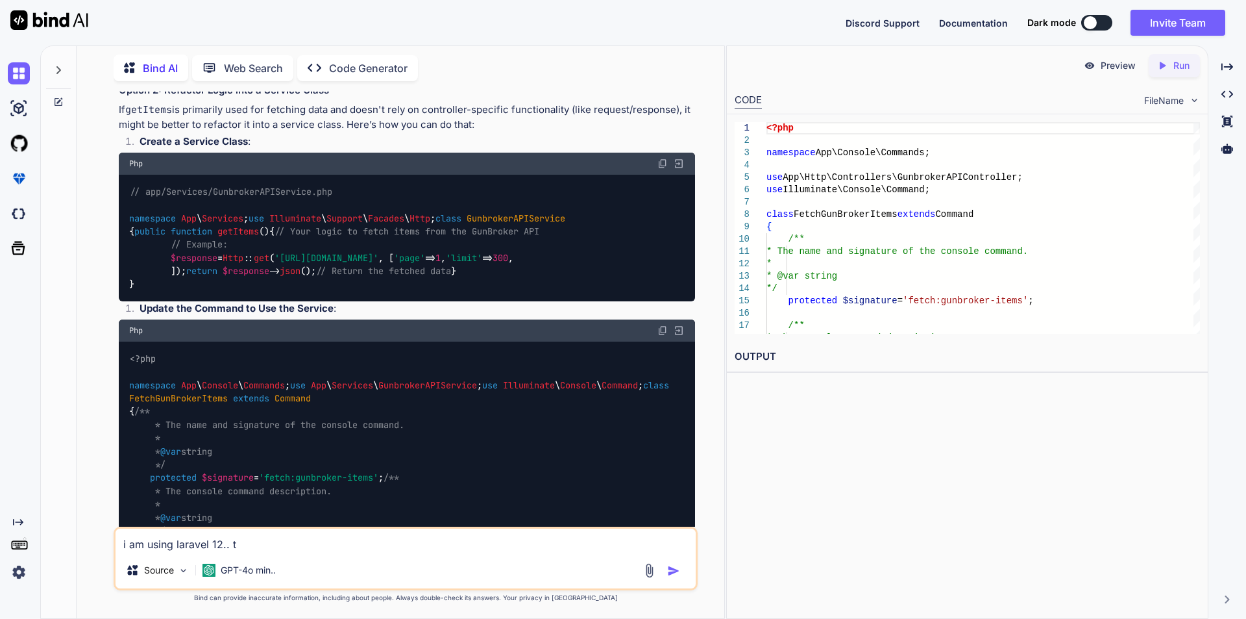
type textarea "x"
type textarea "i am using laravel 12.. the"
type textarea "x"
type textarea "i am using laravel 12.. ther"
type textarea "x"
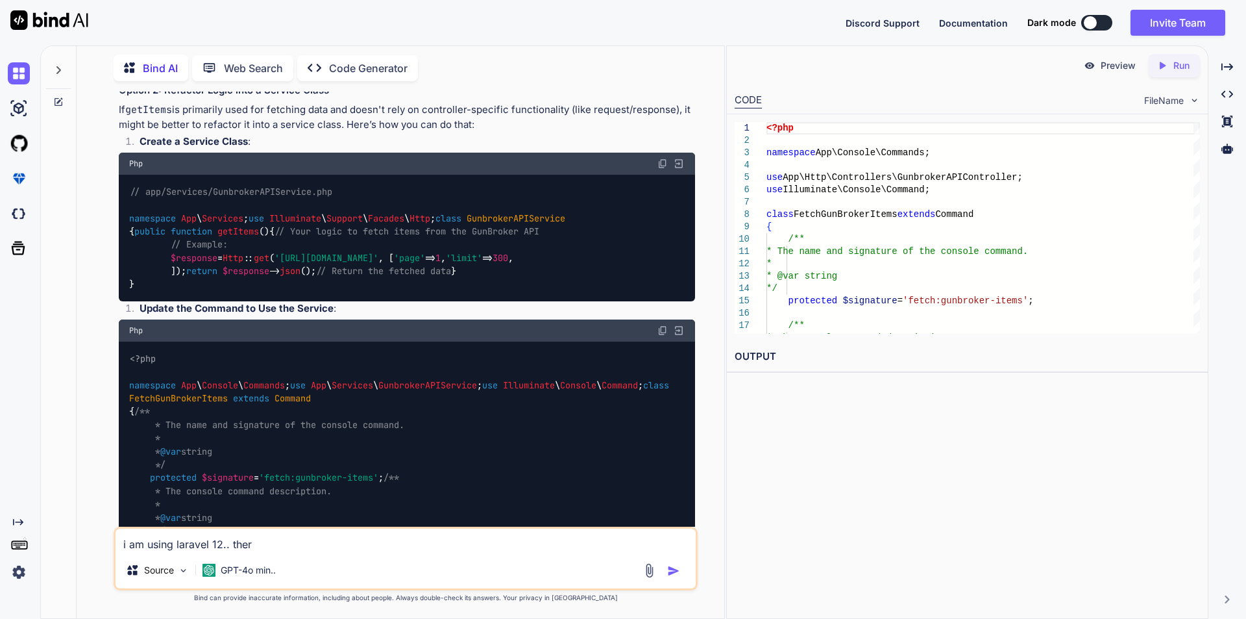
type textarea "i am using laravel 12.. there"
type textarea "x"
type textarea "i am using laravel 12.. there"
type textarea "x"
type textarea "i am using laravel 12.. there i"
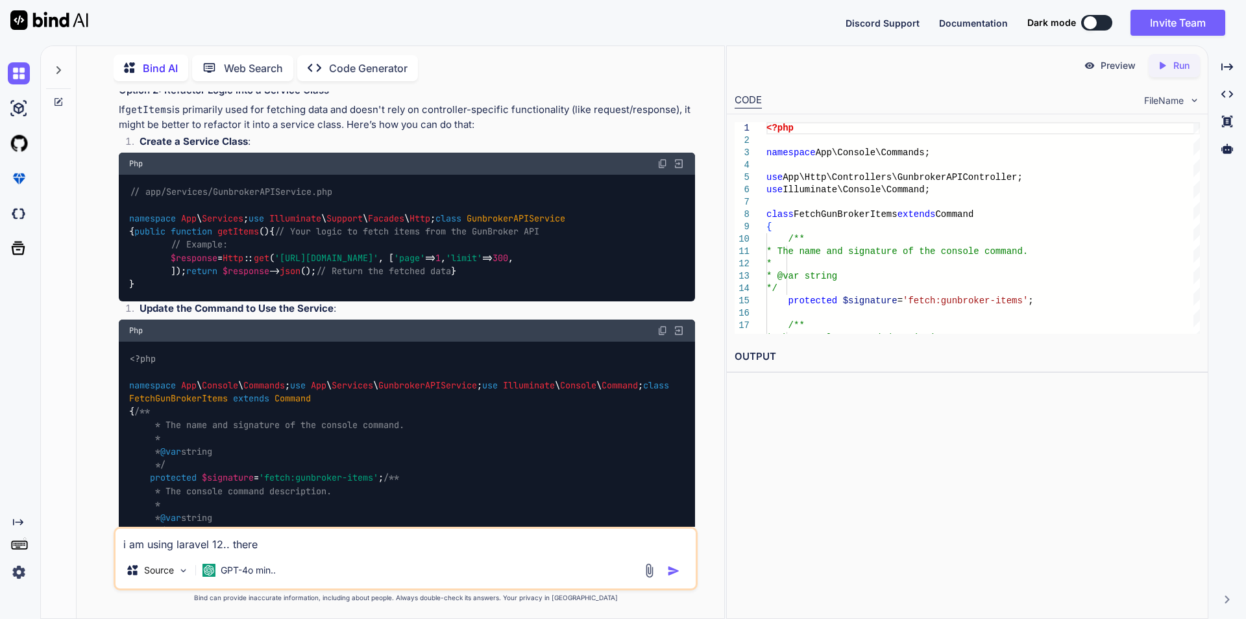
type textarea "x"
type textarea "i am using laravel 12.. there is"
type textarea "x"
type textarea "i am using laravel 12.. there is"
type textarea "x"
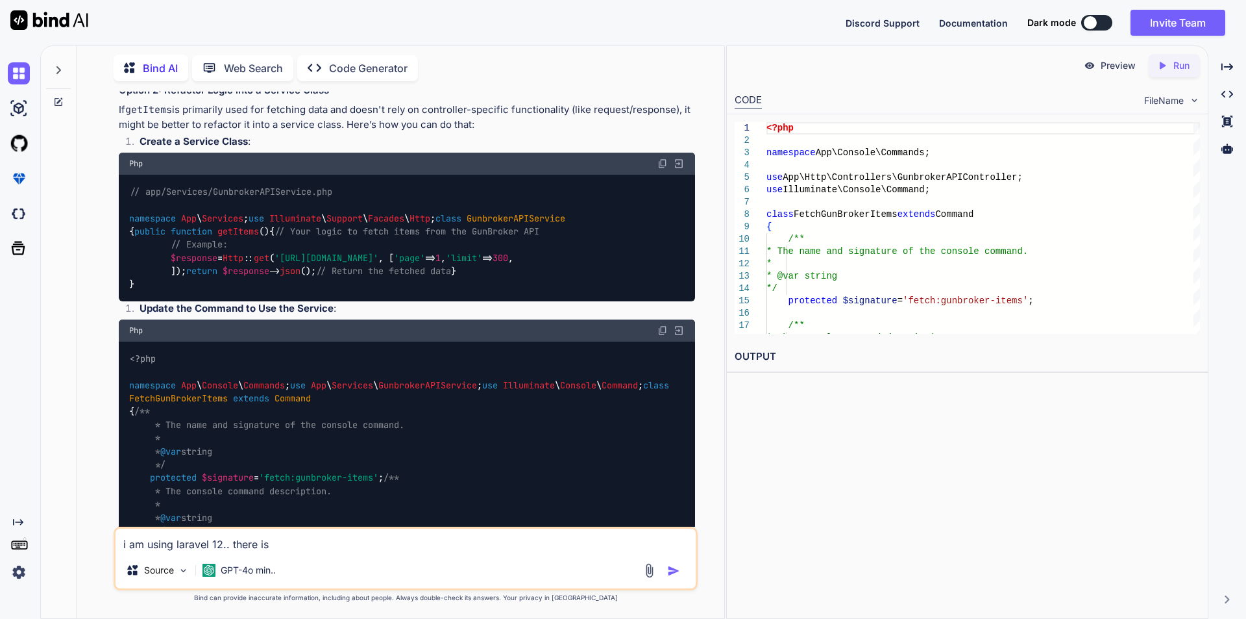
type textarea "i am using laravel 12.. there is n"
type textarea "x"
type textarea "i am using laravel 12.. there is no"
type textarea "x"
type textarea "i am using laravel 12.. there is no"
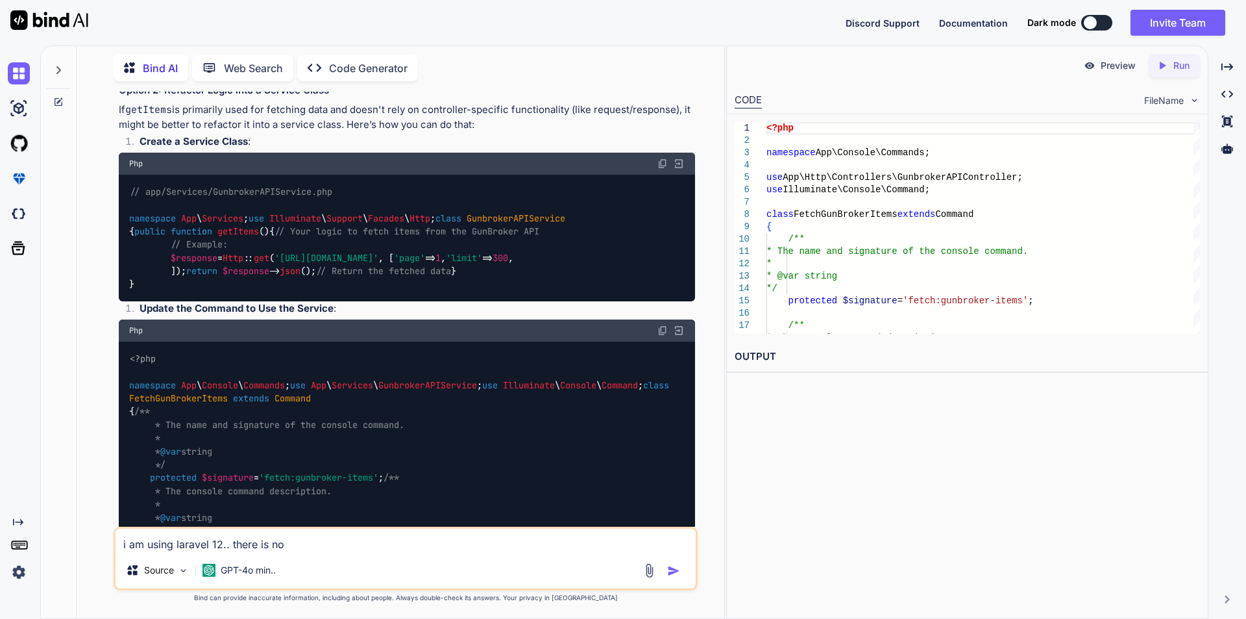
type textarea "x"
type textarea "i am using laravel 12.. there is no k"
type textarea "x"
type textarea "i am using laravel 12.. there is no ke"
type textarea "x"
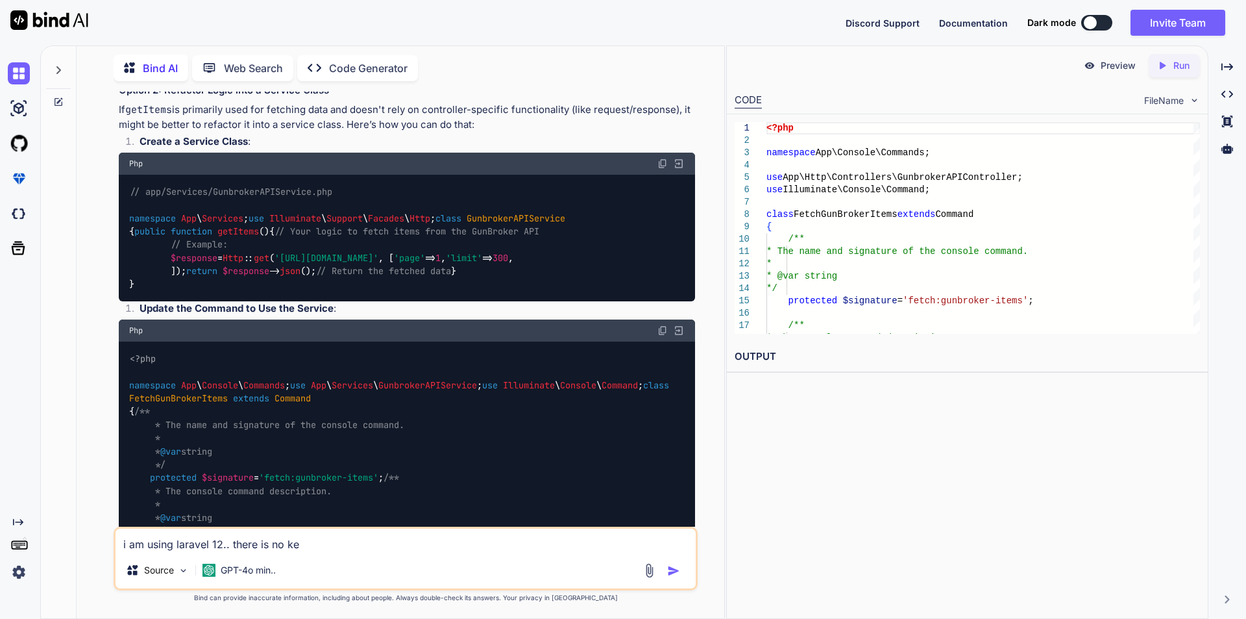
type textarea "i am using laravel 12.. there is no ker"
type textarea "x"
type textarea "i am using laravel 12.. there is no [PERSON_NAME]"
type textarea "x"
type textarea "i am using laravel 12.. there is no kerne"
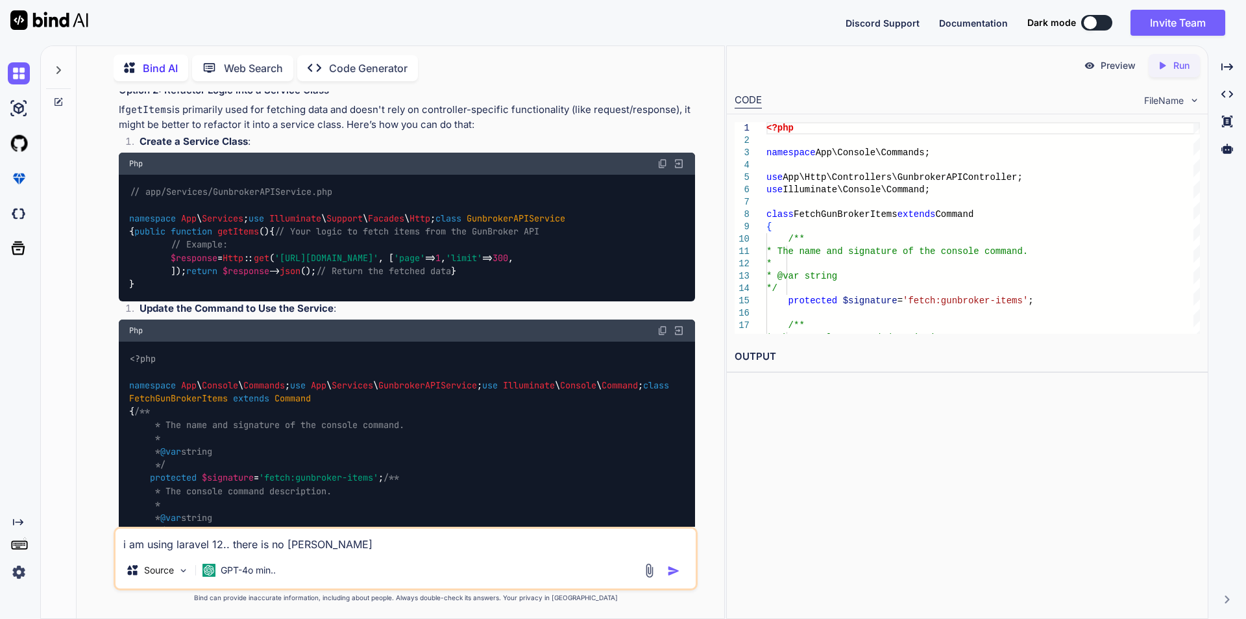
type textarea "x"
type textarea "i am using laravel 12.. there is no kernel"
type textarea "x"
type textarea "i am using laravel 12.. there is no kernel."
type textarea "x"
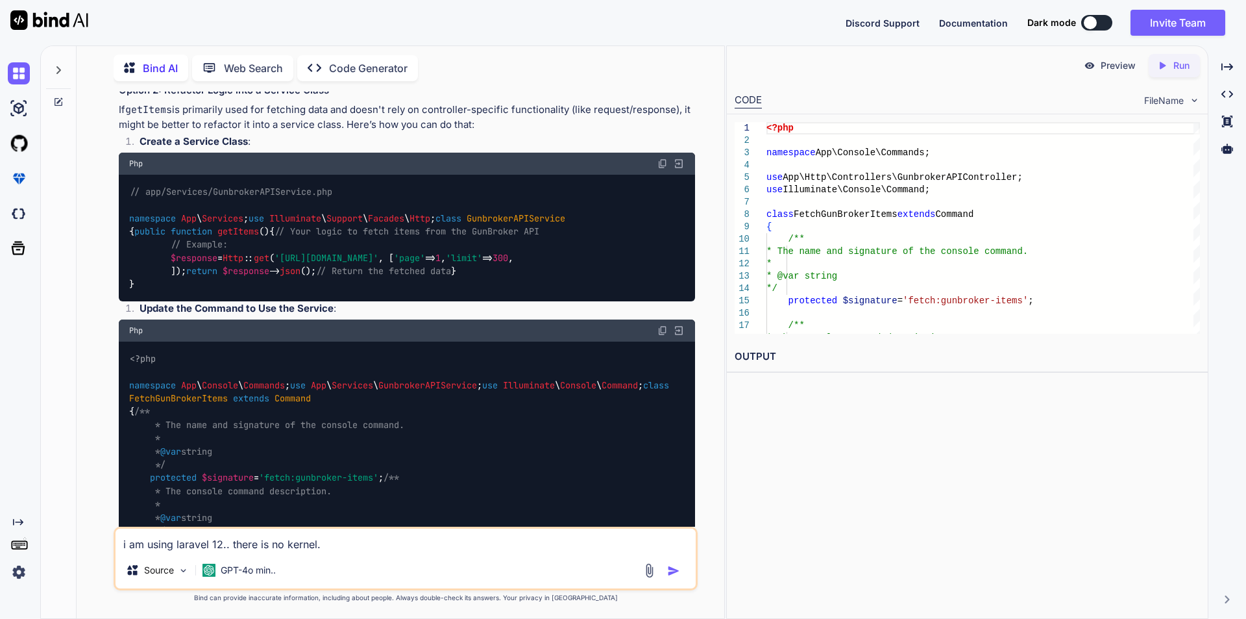
type textarea "i am using laravel 12.. there is no kernel.p"
type textarea "x"
type textarea "i am using laravel 12.. there is no [DOMAIN_NAME]"
type textarea "x"
type textarea "i am using laravel 12.. there is no kernel.php"
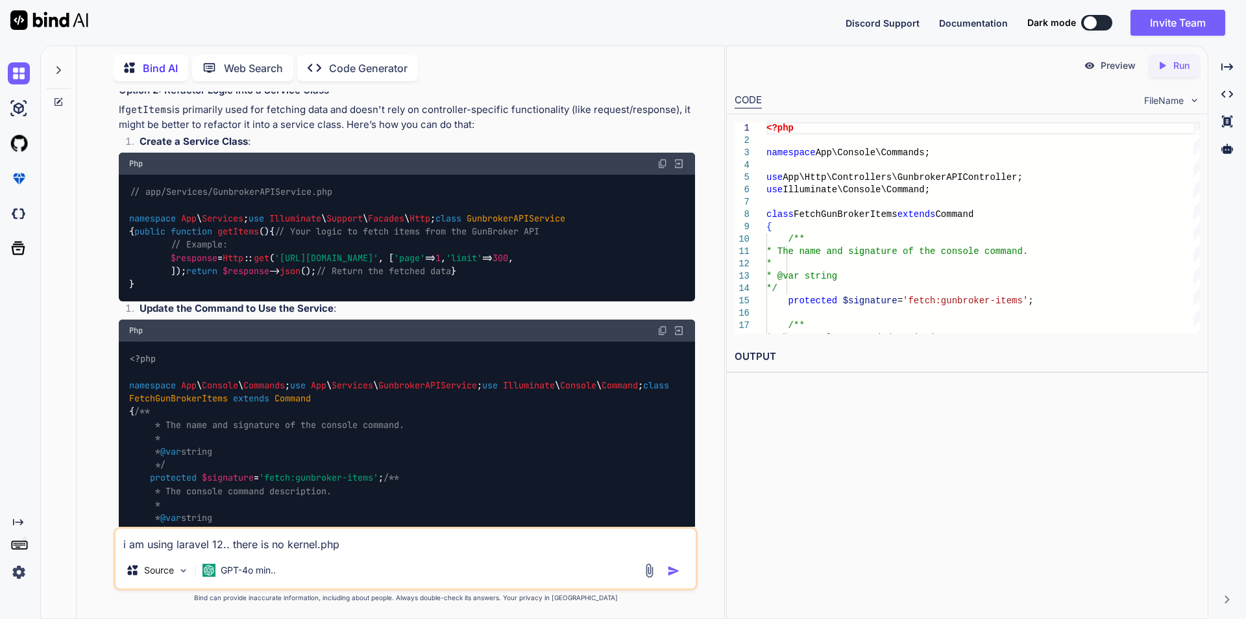
type textarea "x"
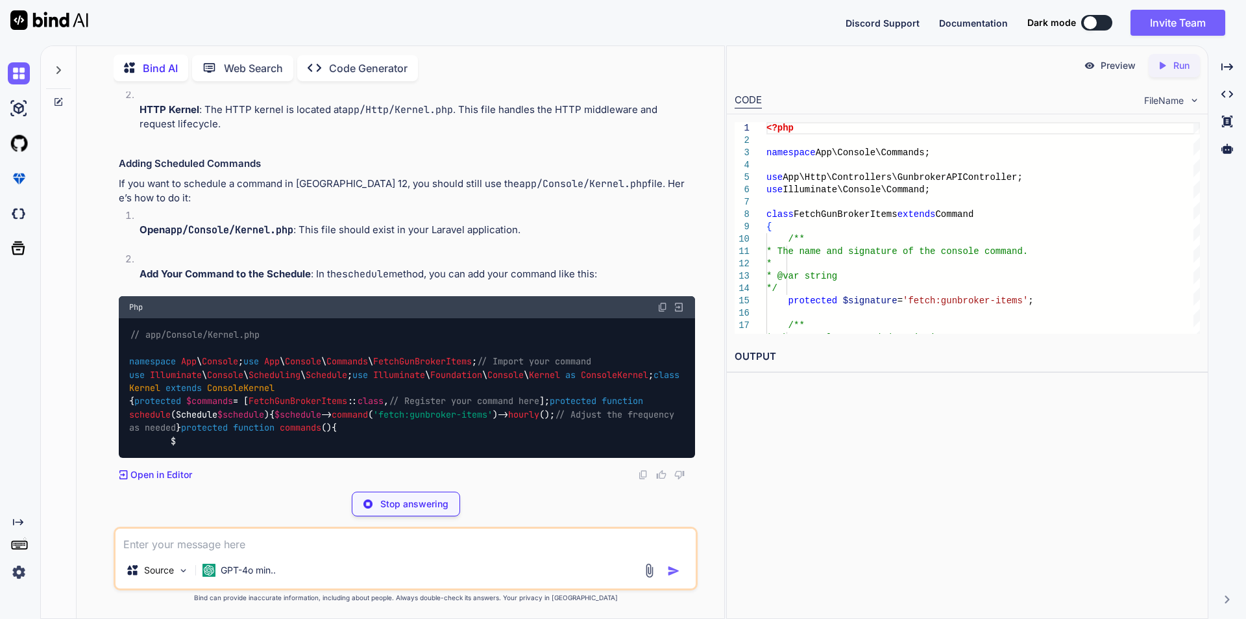
scroll to position [2024, 0]
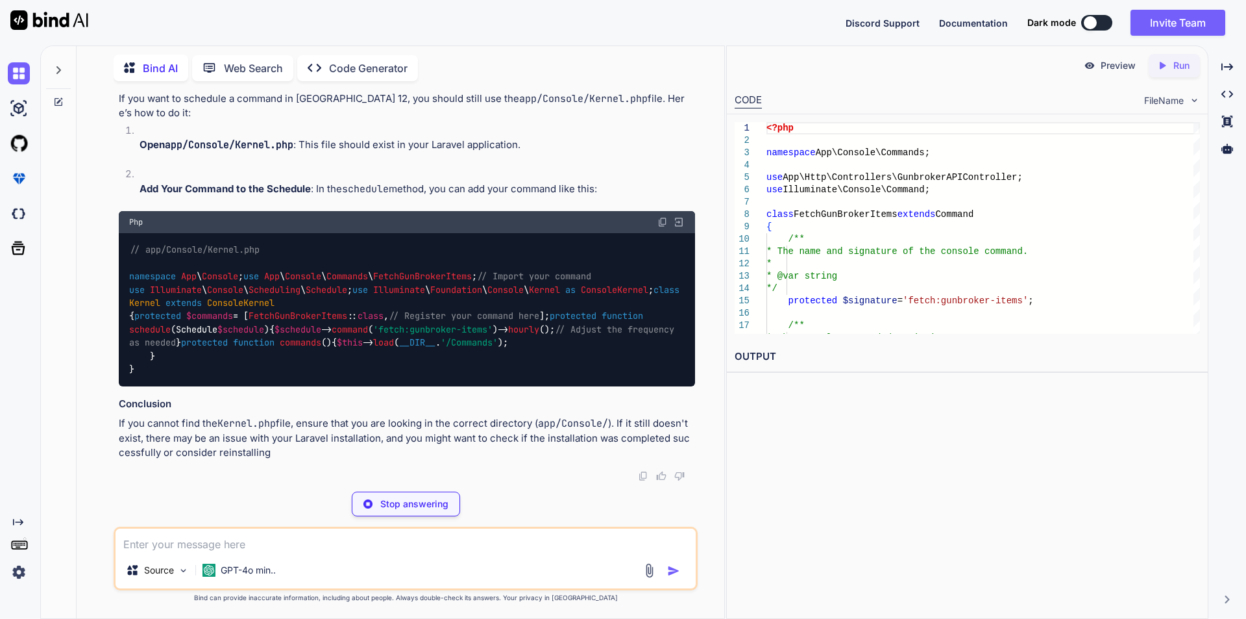
type textarea "x"
type textarea "protected function commands() { $this->load(__DIR__.'/Commands'); } }"
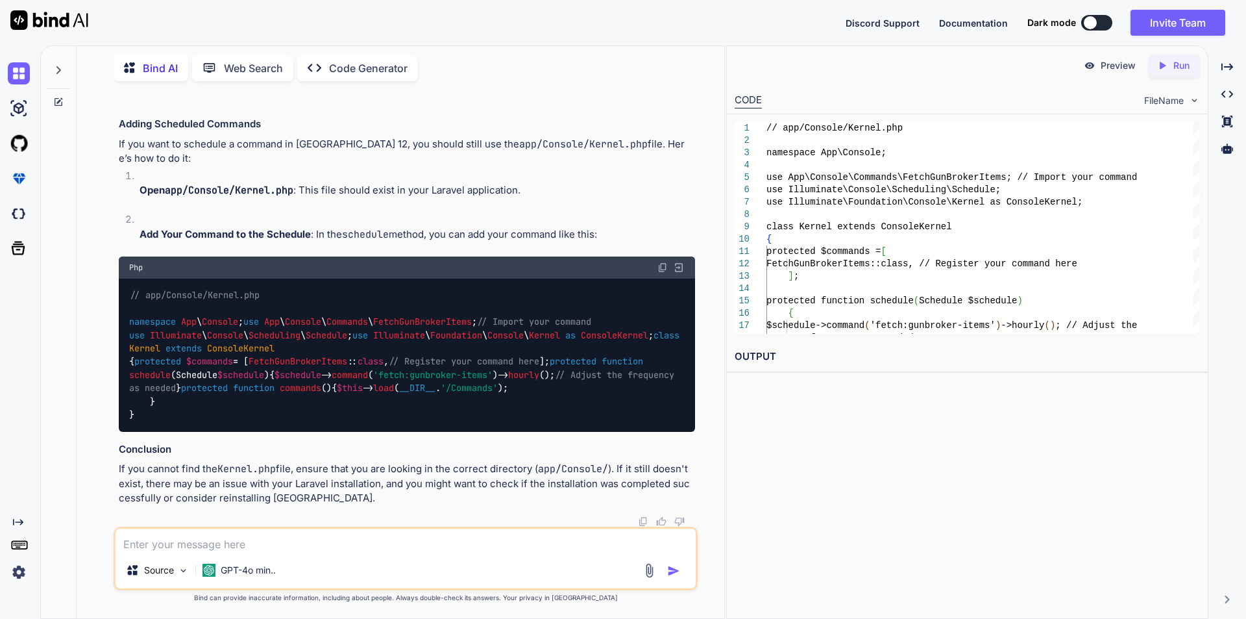
scroll to position [2143, 0]
click at [352, 553] on div "Source GPT-4o min.." at bounding box center [406, 558] width 584 height 64
click at [343, 545] on textarea at bounding box center [406, 539] width 580 height 23
paste textarea "php artisan fetch:gunbroker-items ArgumentCountError Too few arguments to funct…"
type textarea "php artisan fetch:gunbroker-items ArgumentCountError Too few arguments to funct…"
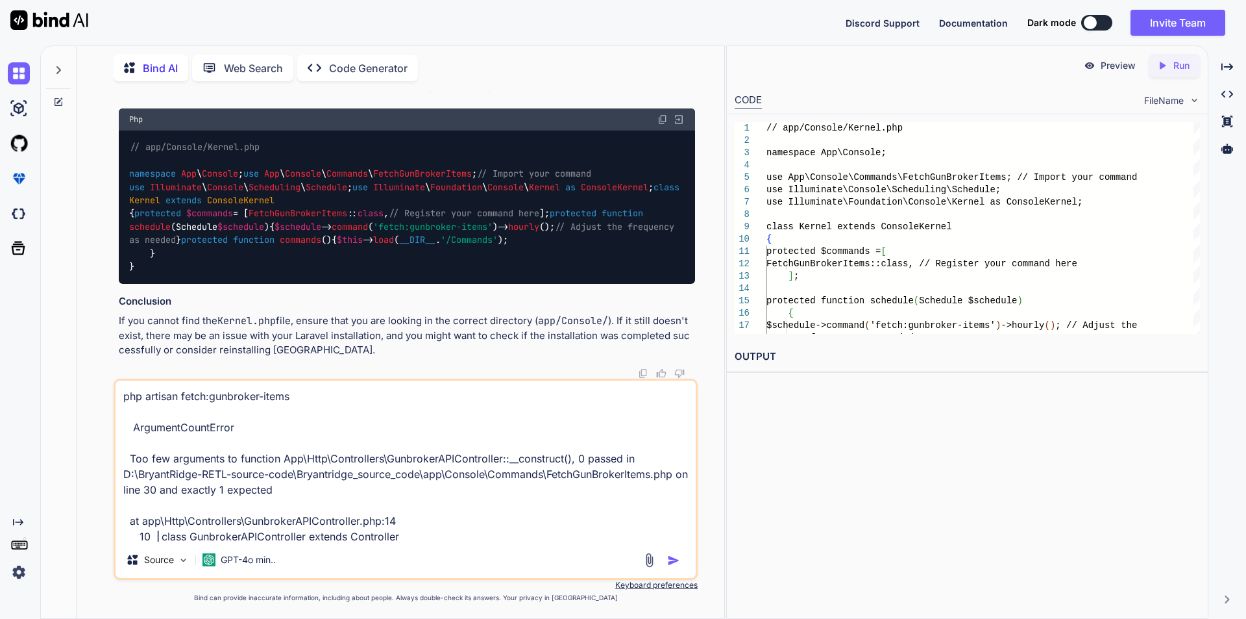
scroll to position [251, 0]
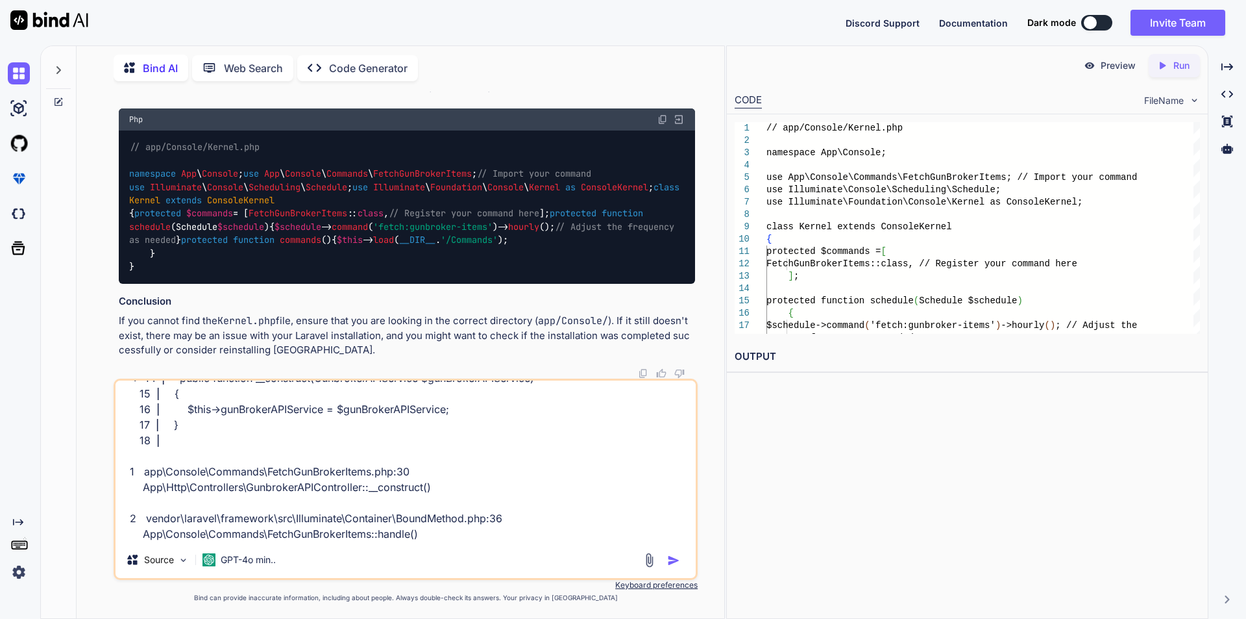
type textarea "x"
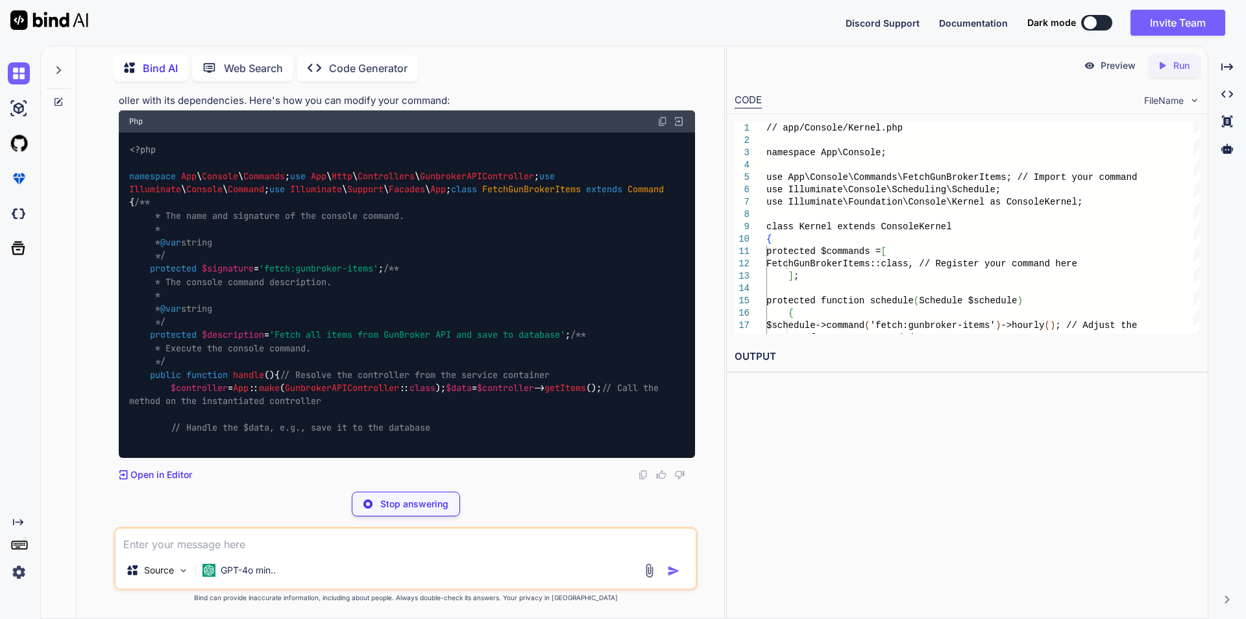
scroll to position [2982, 0]
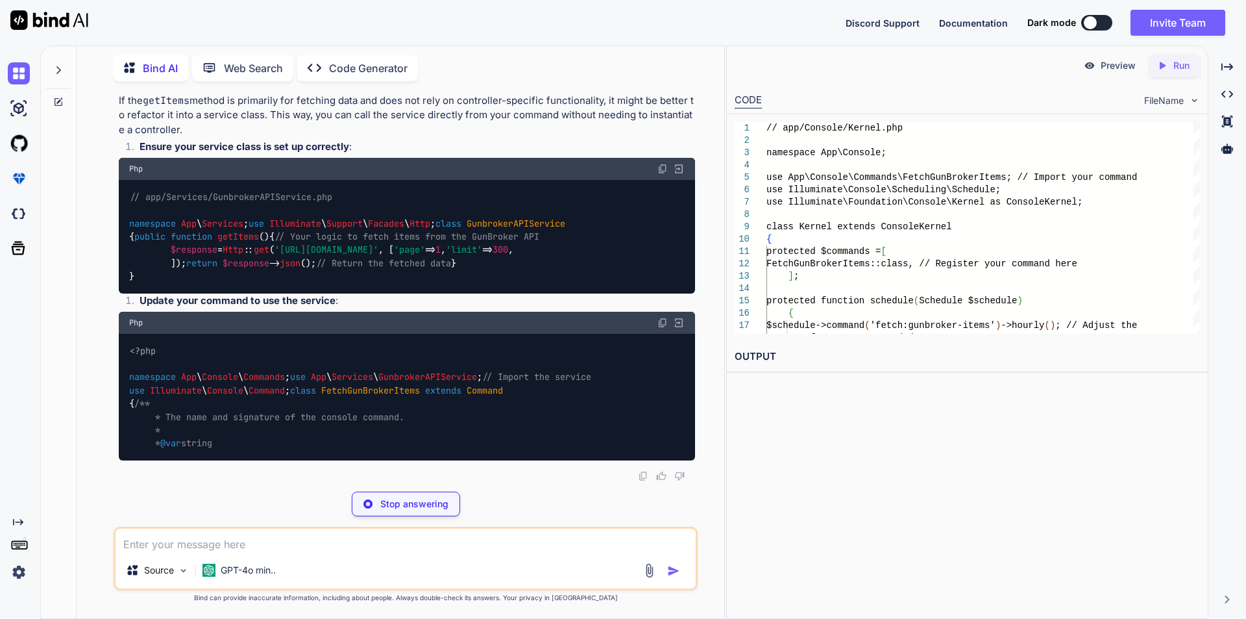
drag, startPoint x: 175, startPoint y: 399, endPoint x: 488, endPoint y: 399, distance: 313.5
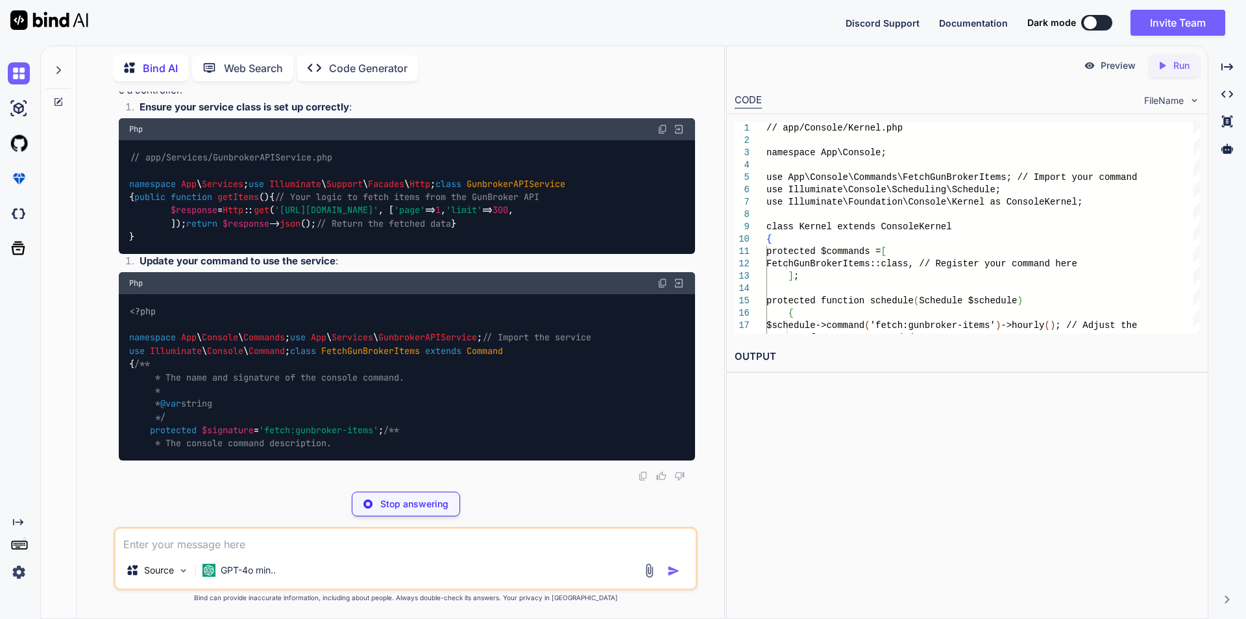
copy code "controller = App :: make ( GunbrokerAPIController :: class );"
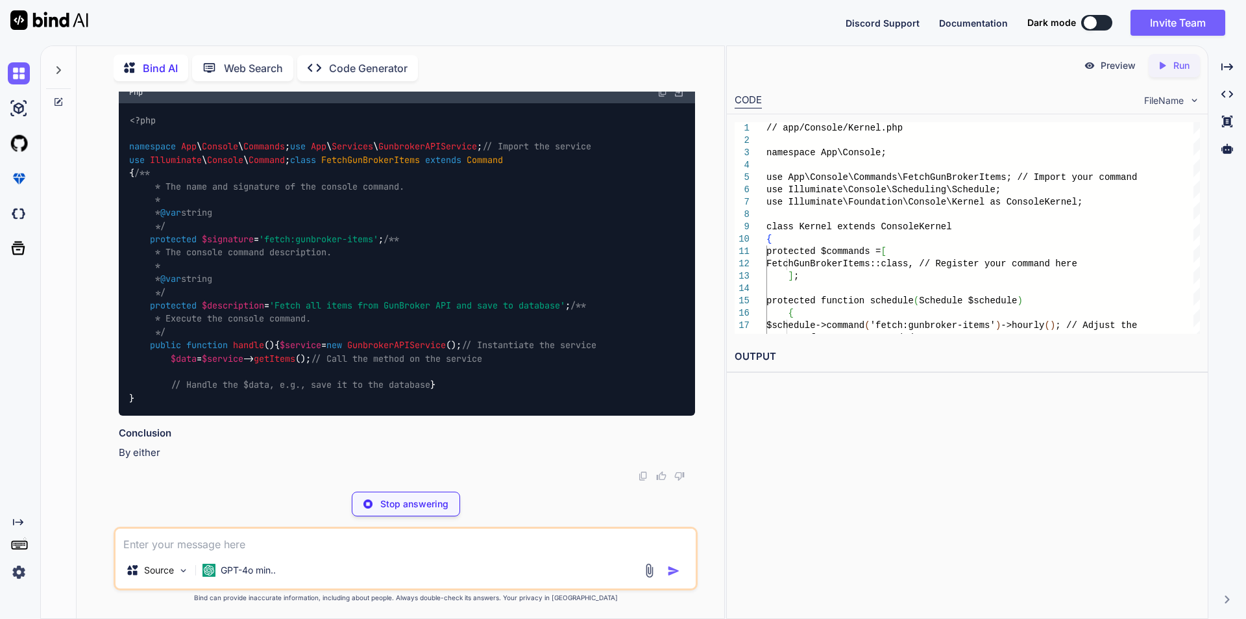
type textarea "x"
type textarea "// Resolve the controller from the service container $controller = App::make(Gu…"
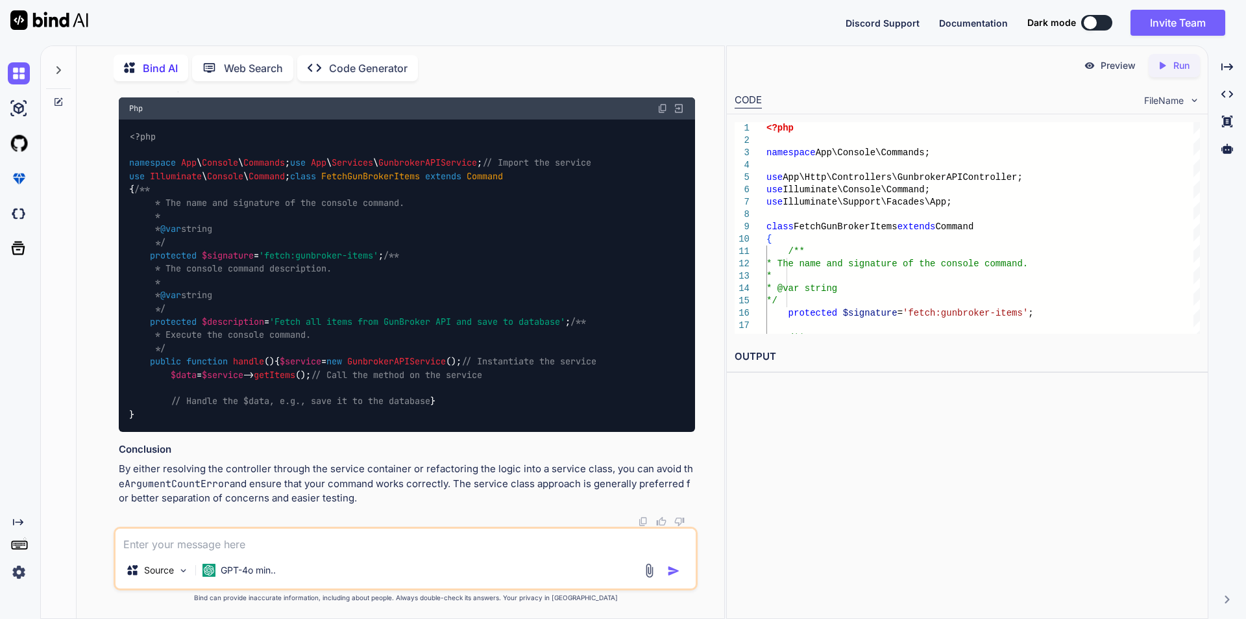
scroll to position [2787, 0]
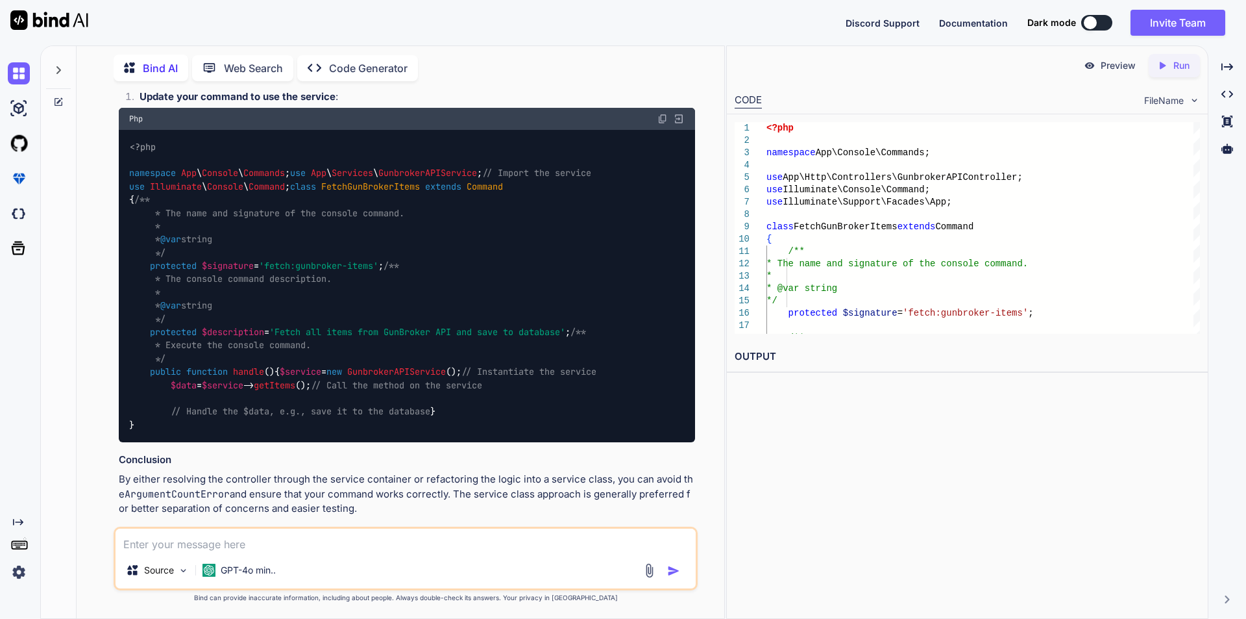
drag, startPoint x: 321, startPoint y: 278, endPoint x: 104, endPoint y: 278, distance: 216.8
click at [104, 278] on div "You correct the error <?php namespace App\Console\Commands; use App\Http\Contro…" at bounding box center [405, 355] width 637 height 526
copy code "use Illuminate \ Support \ Facades \ App ;"
click at [360, 552] on div "Source GPT-4o min.." at bounding box center [406, 558] width 584 height 64
click at [359, 542] on textarea at bounding box center [406, 539] width 580 height 23
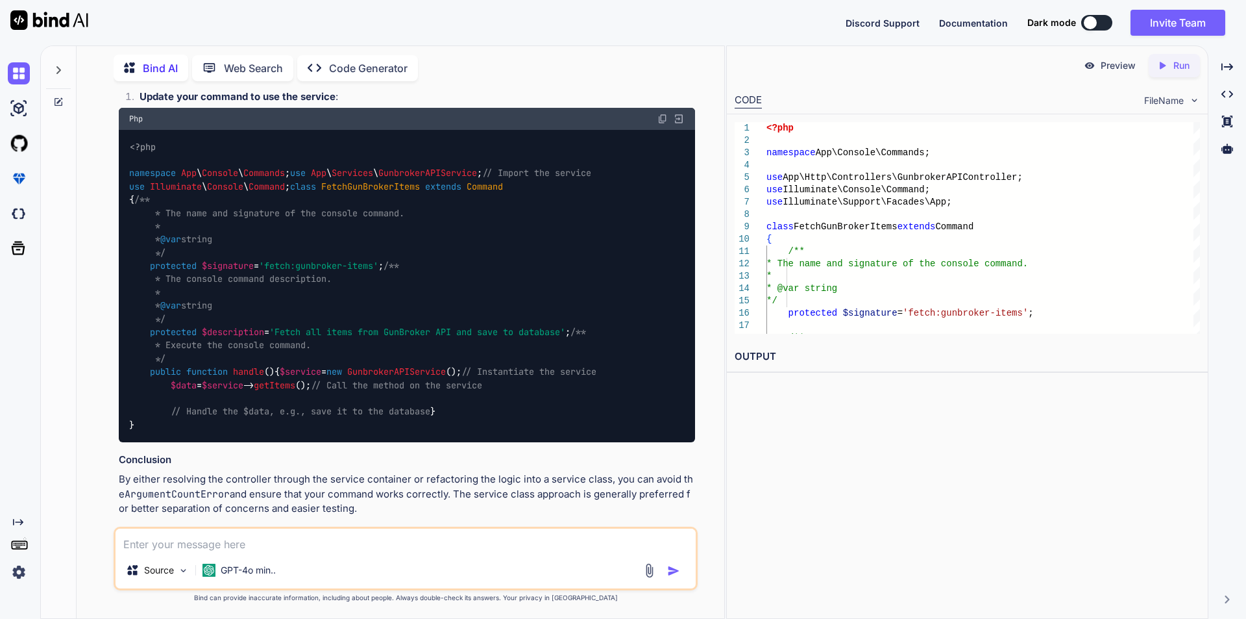
type textarea "g"
type textarea "x"
type textarea "gu"
type textarea "x"
type textarea "g"
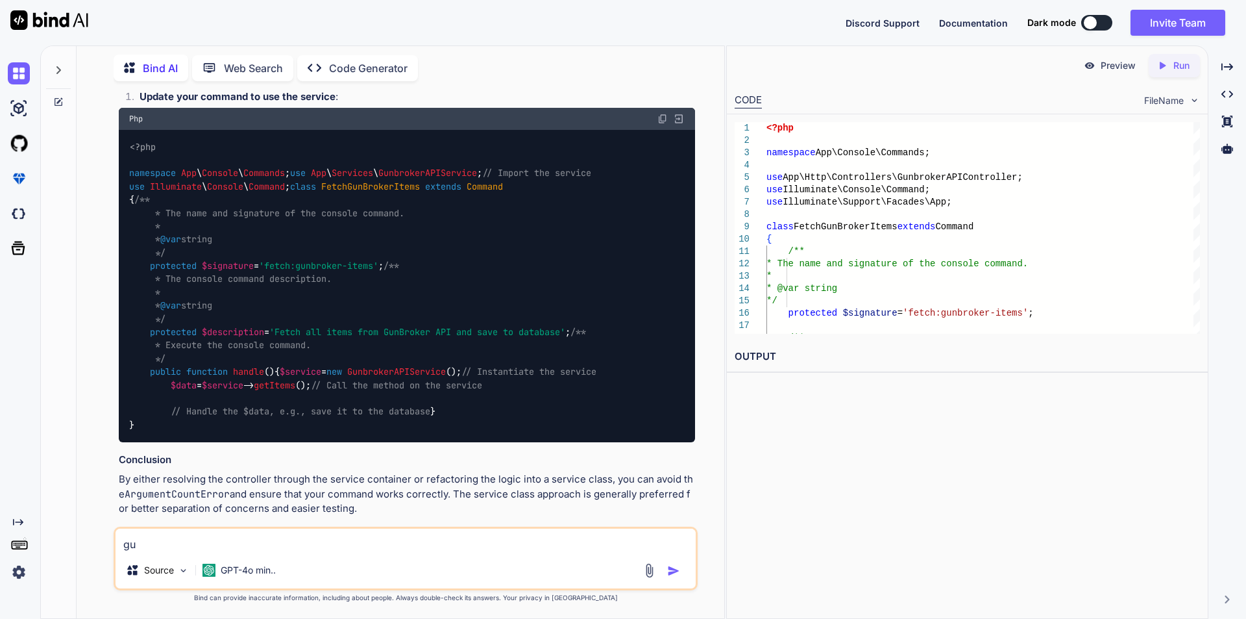
type textarea "x"
type textarea "gi"
type textarea "x"
type textarea "giv"
type textarea "x"
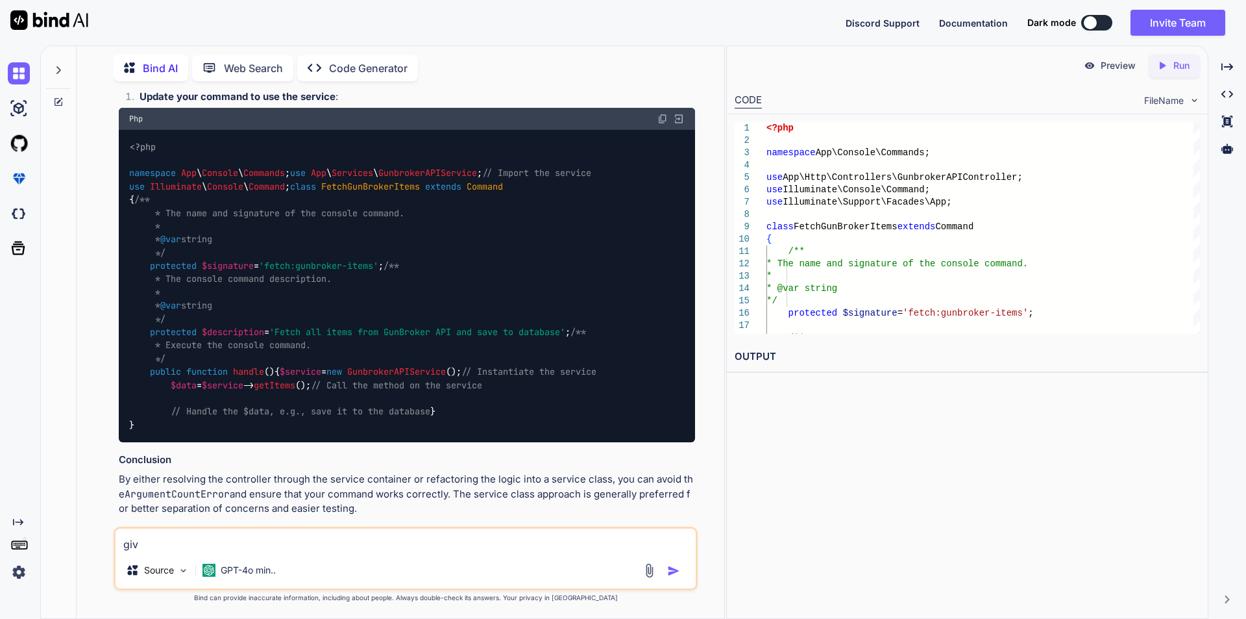
type textarea "giv"
type textarea "x"
type textarea "giv e"
type textarea "x"
type textarea "giv e"
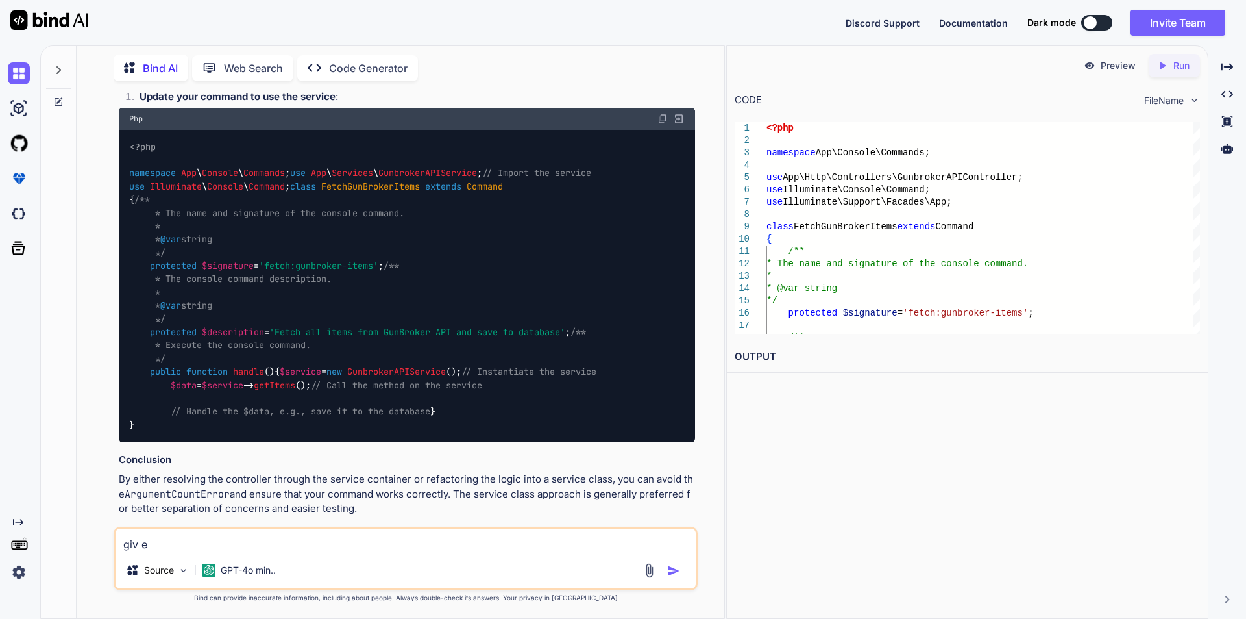
type textarea "x"
type textarea "giv e"
type textarea "x"
type textarea "giv"
type textarea "x"
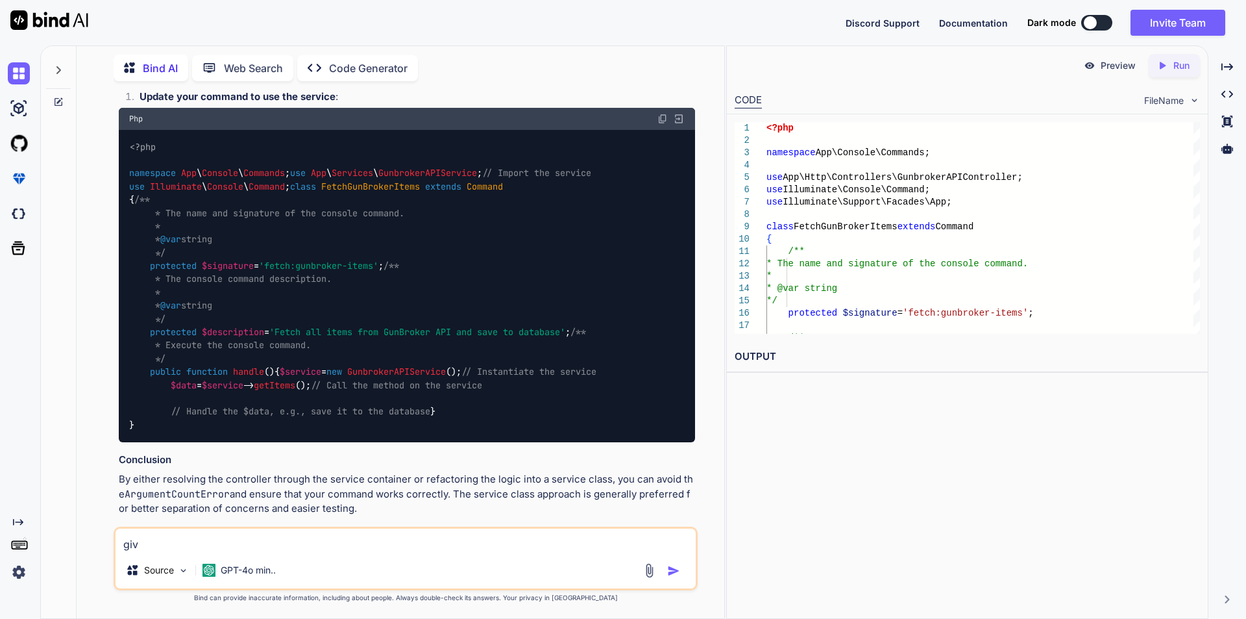
type textarea "giv"
type textarea "x"
type textarea "give"
type textarea "x"
type textarea "give"
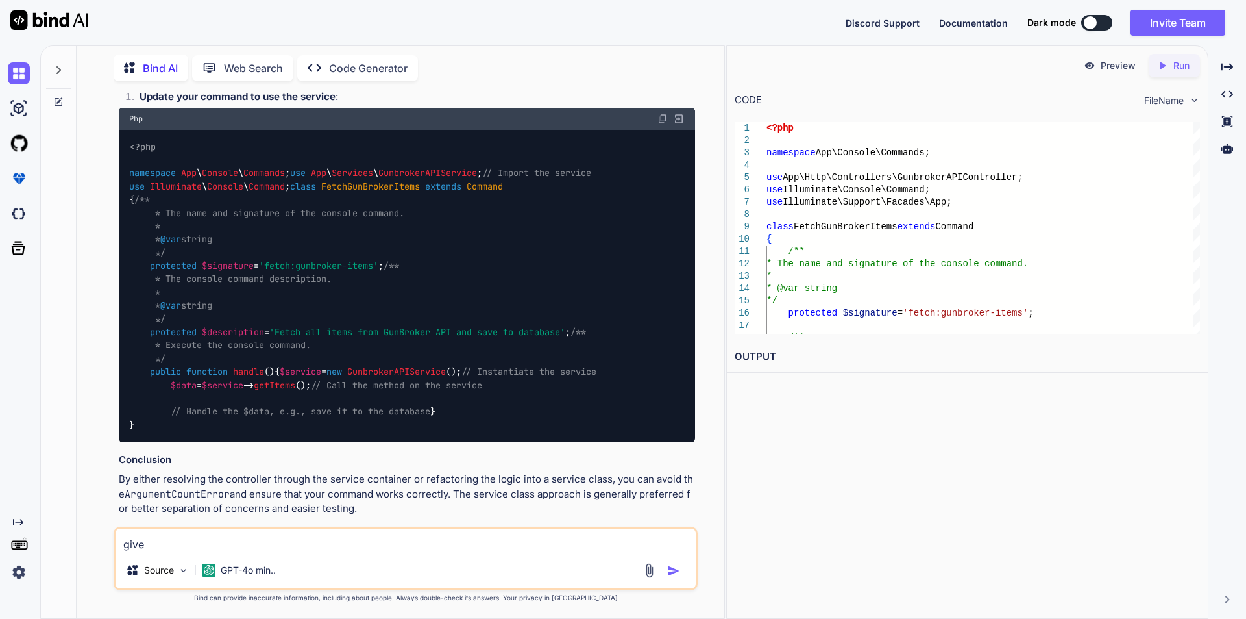
type textarea "x"
type textarea "give l"
type textarea "x"
type textarea "give"
type textarea "x"
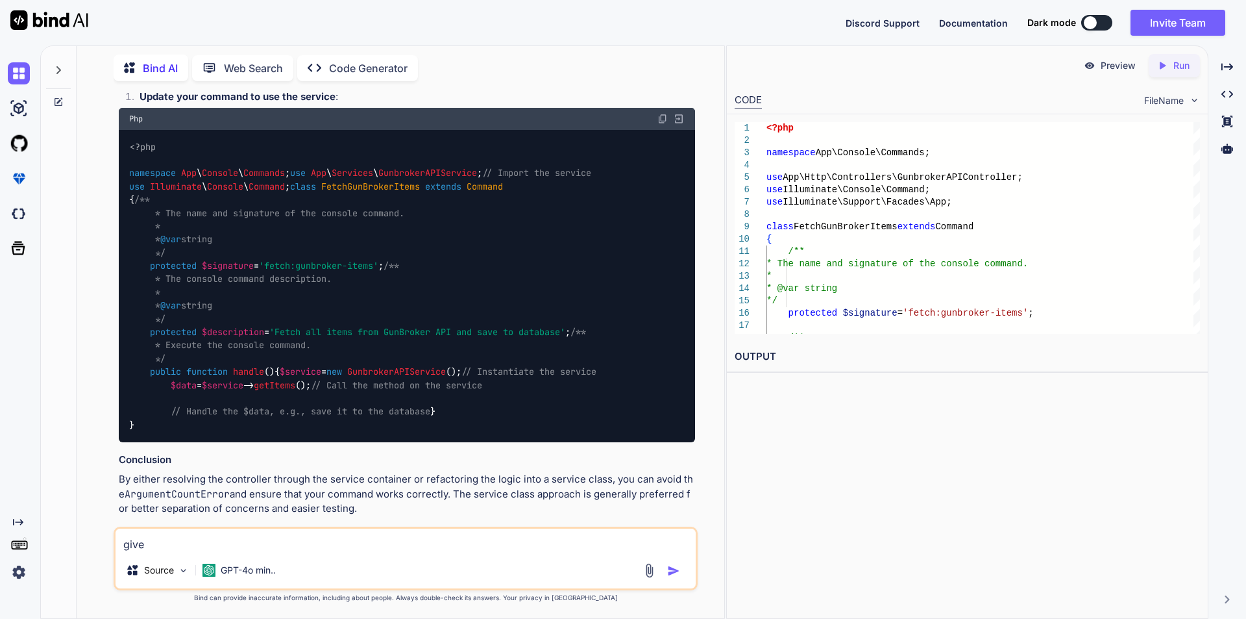
type textarea "give"
type textarea "x"
type textarea "giv"
type textarea "x"
type textarea "gi"
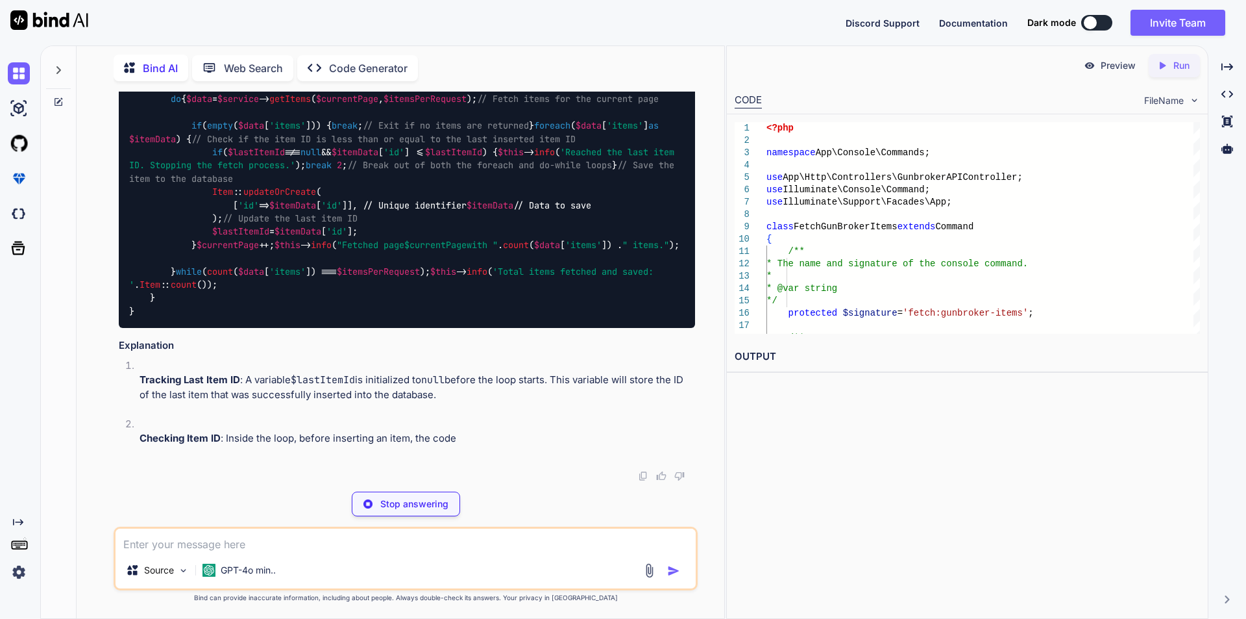
scroll to position [4902, 0]
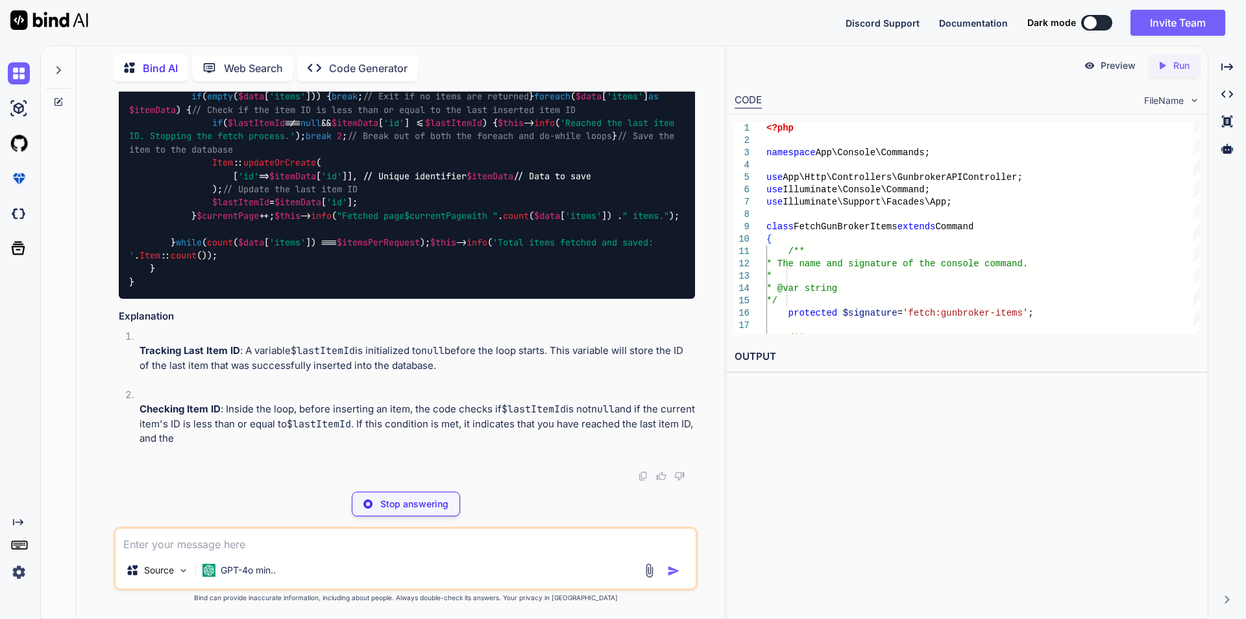
click at [405, 561] on div "Source GPT-4o min.." at bounding box center [406, 572] width 580 height 31
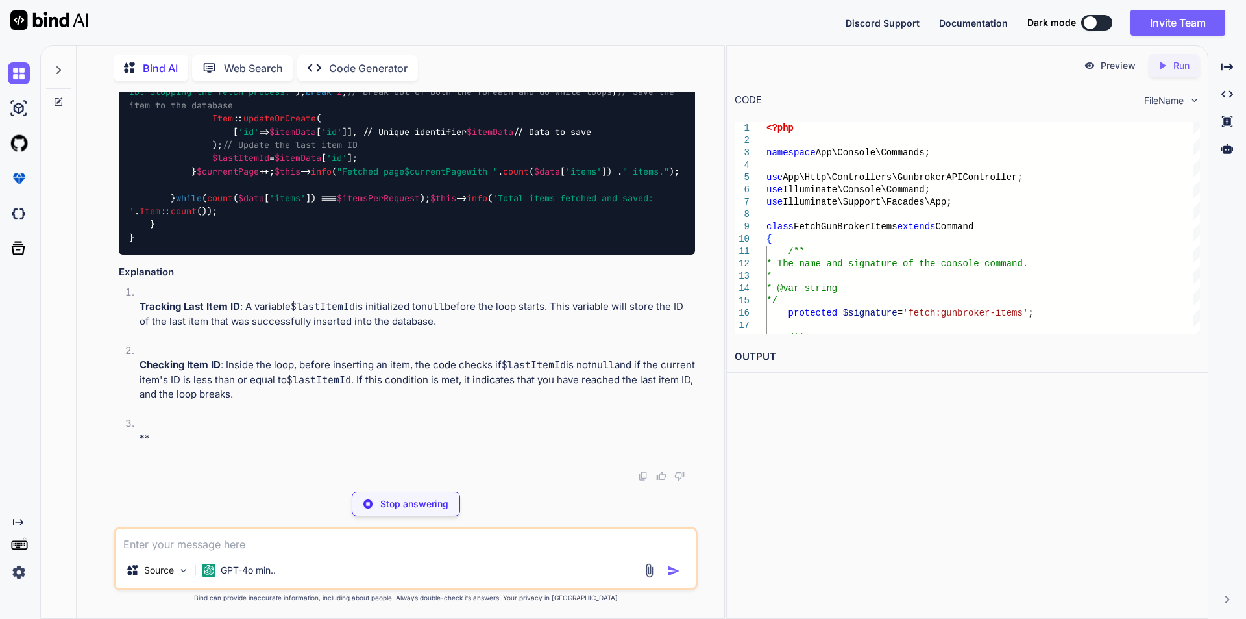
click at [400, 520] on div "You correct the error <?php namespace App\Console\Commands; use App\Http\Contro…" at bounding box center [406, 355] width 584 height 526
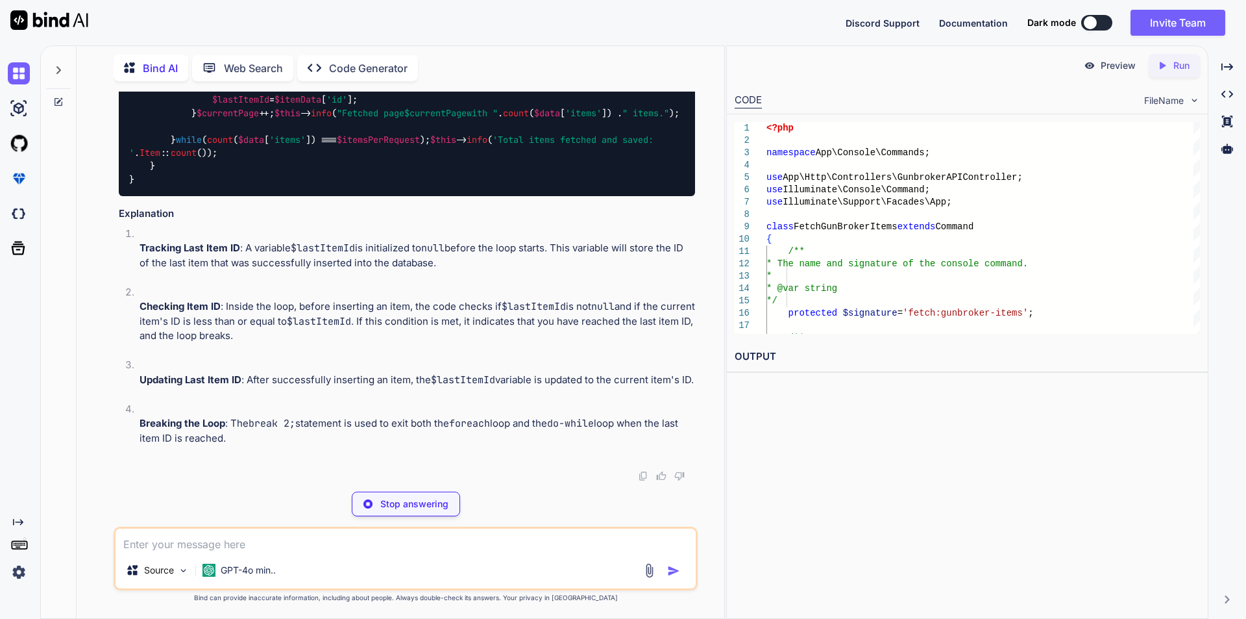
scroll to position [5196, 0]
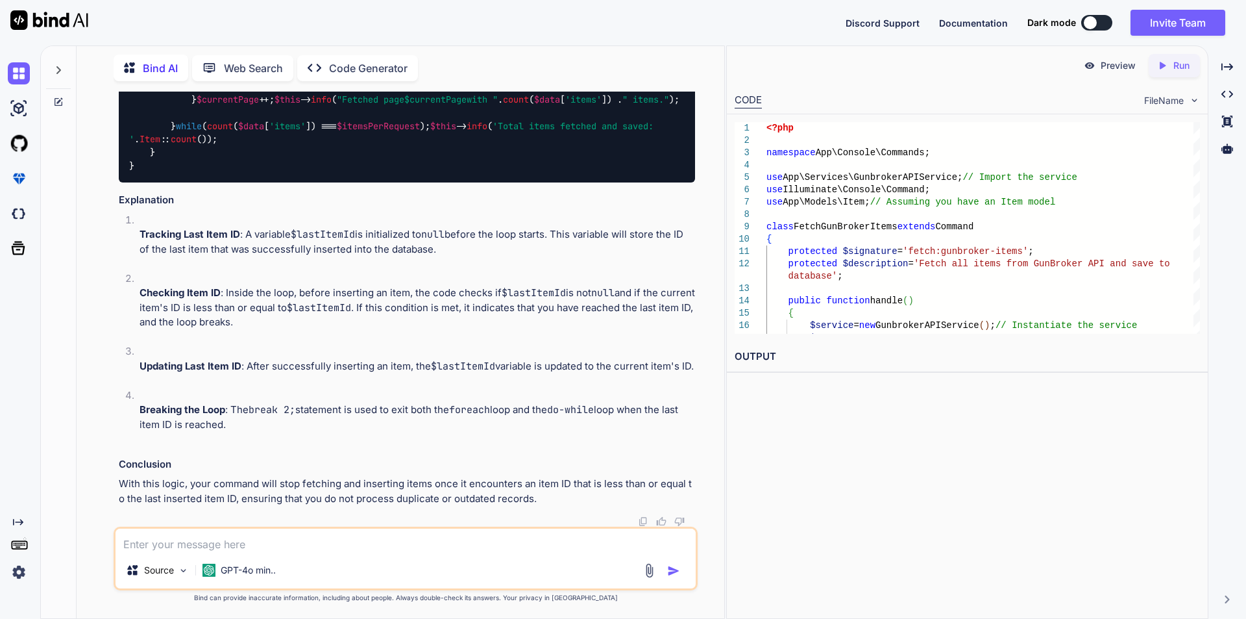
click at [400, 540] on textarea at bounding box center [406, 539] width 580 height 23
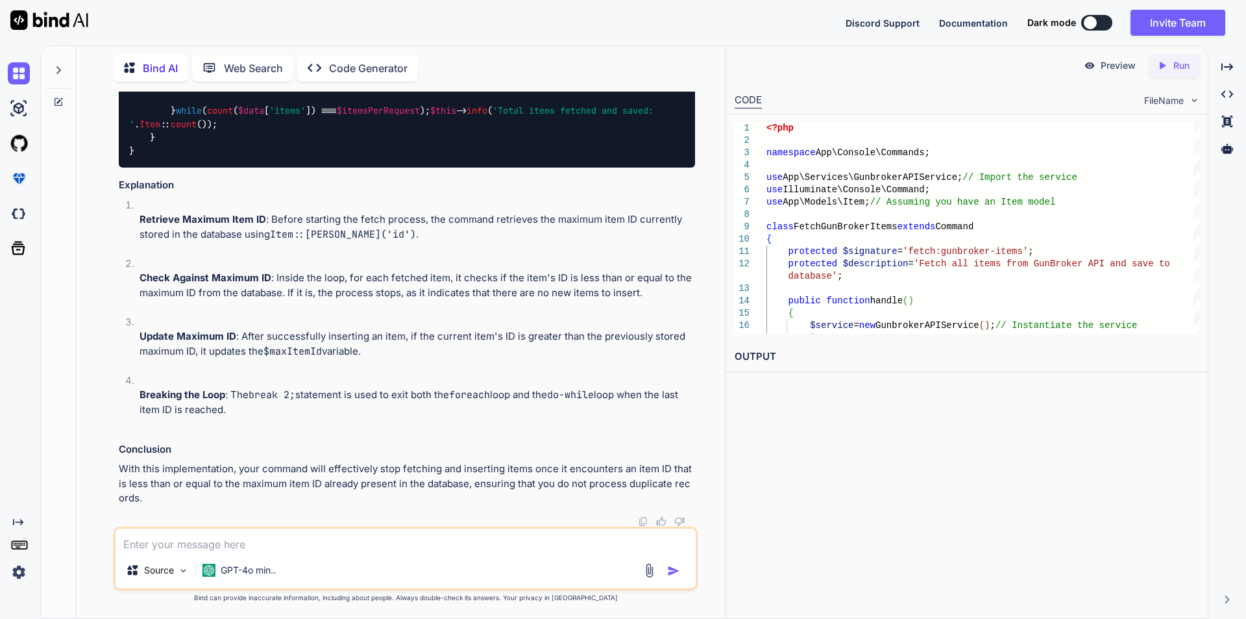
scroll to position [6154, 0]
click at [1223, 61] on icon "Created with Pixso." at bounding box center [1228, 67] width 12 height 12
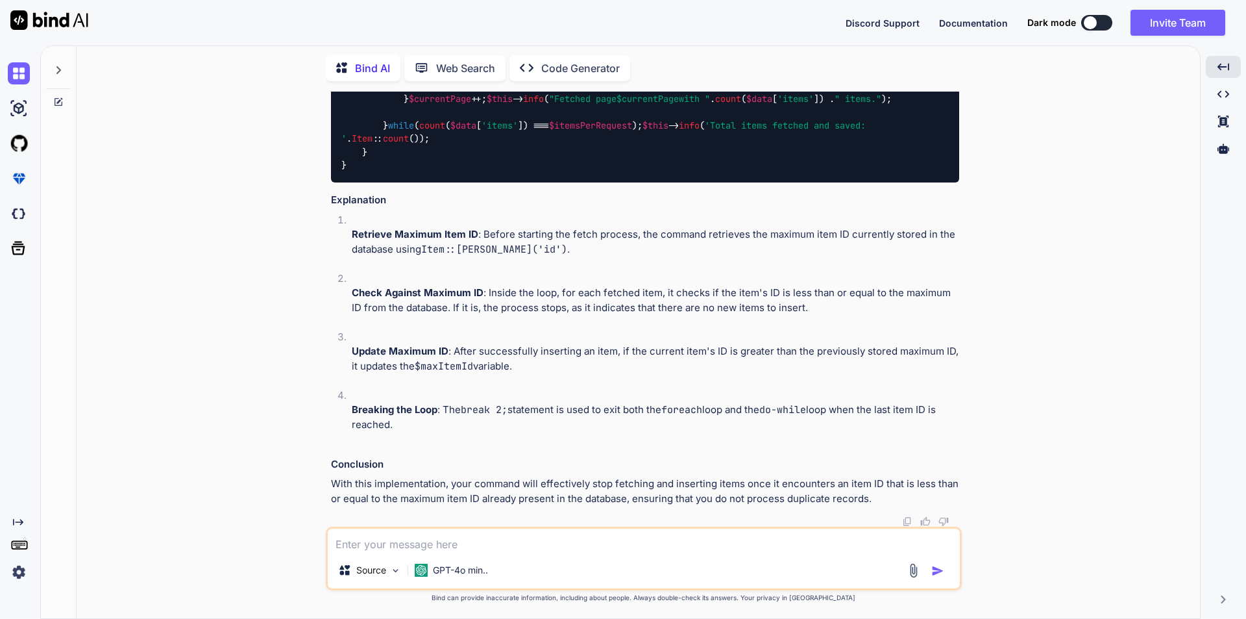
scroll to position [6424, 0]
click at [606, 546] on textarea at bounding box center [644, 539] width 632 height 23
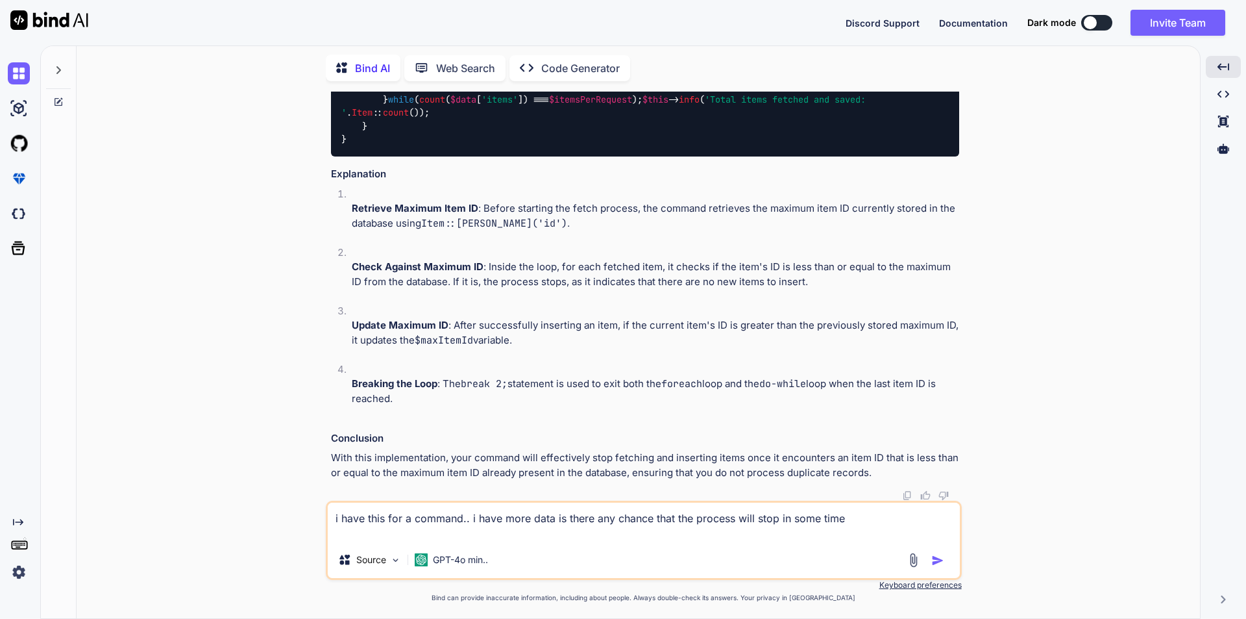
paste textarea "<?php namespace App\Console\Commands; use App\Http\Controllers\GunbrokerAPICont…"
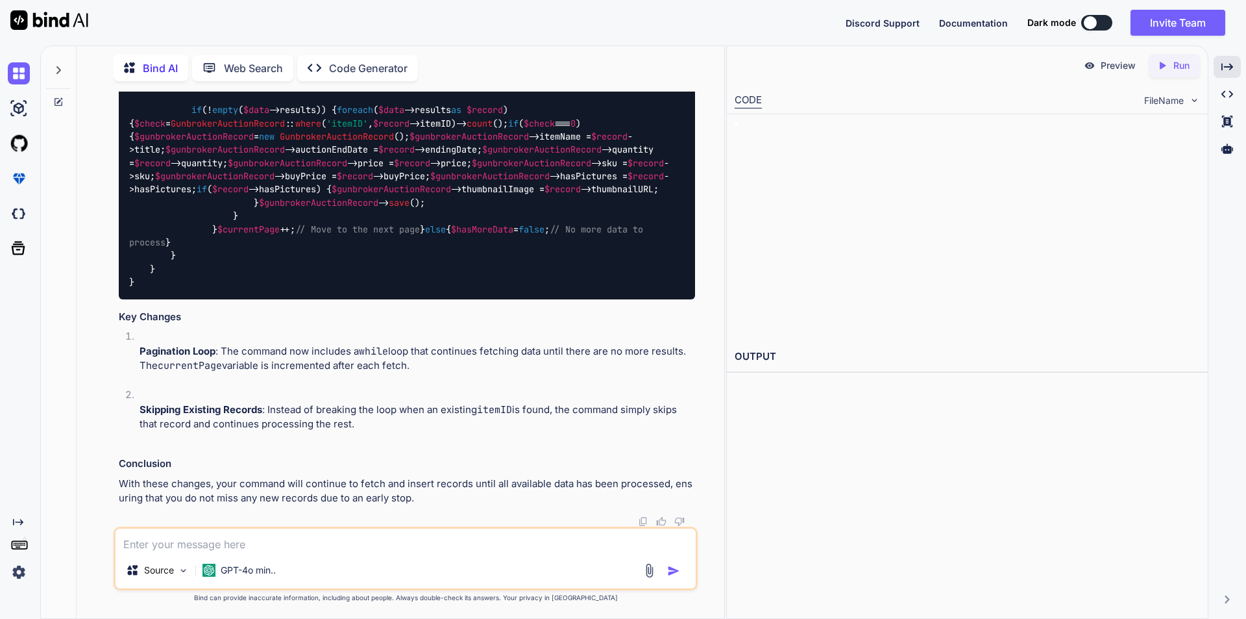
scroll to position [7889, 0]
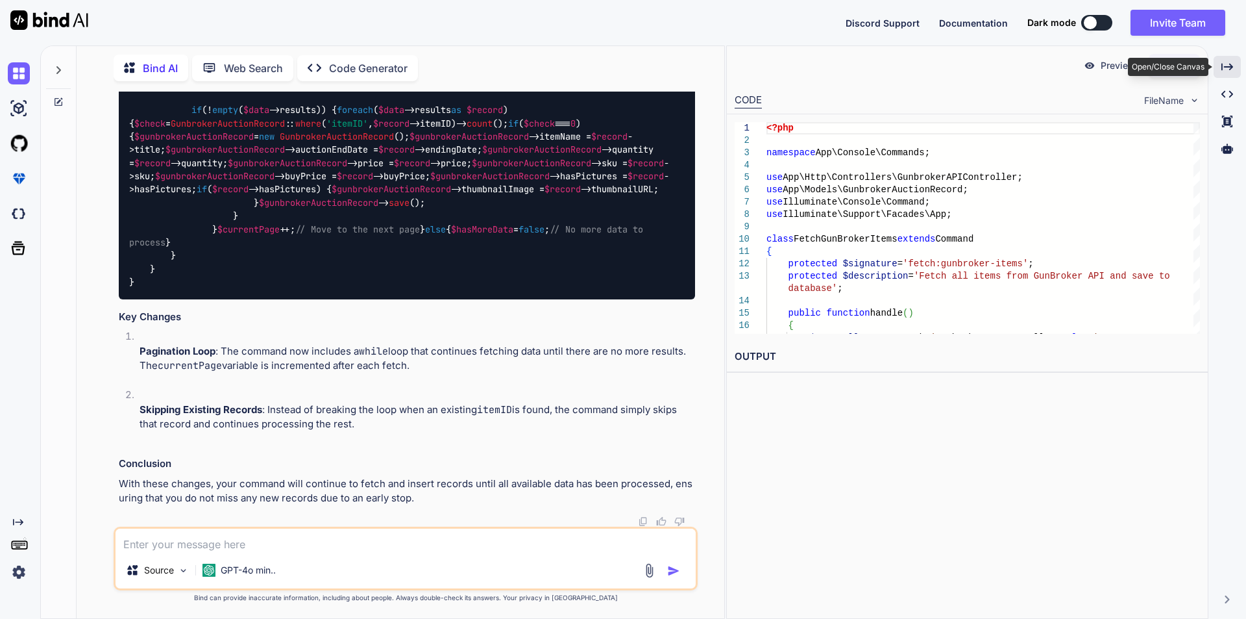
click at [1216, 69] on div "Created with Pixso." at bounding box center [1227, 67] width 27 height 22
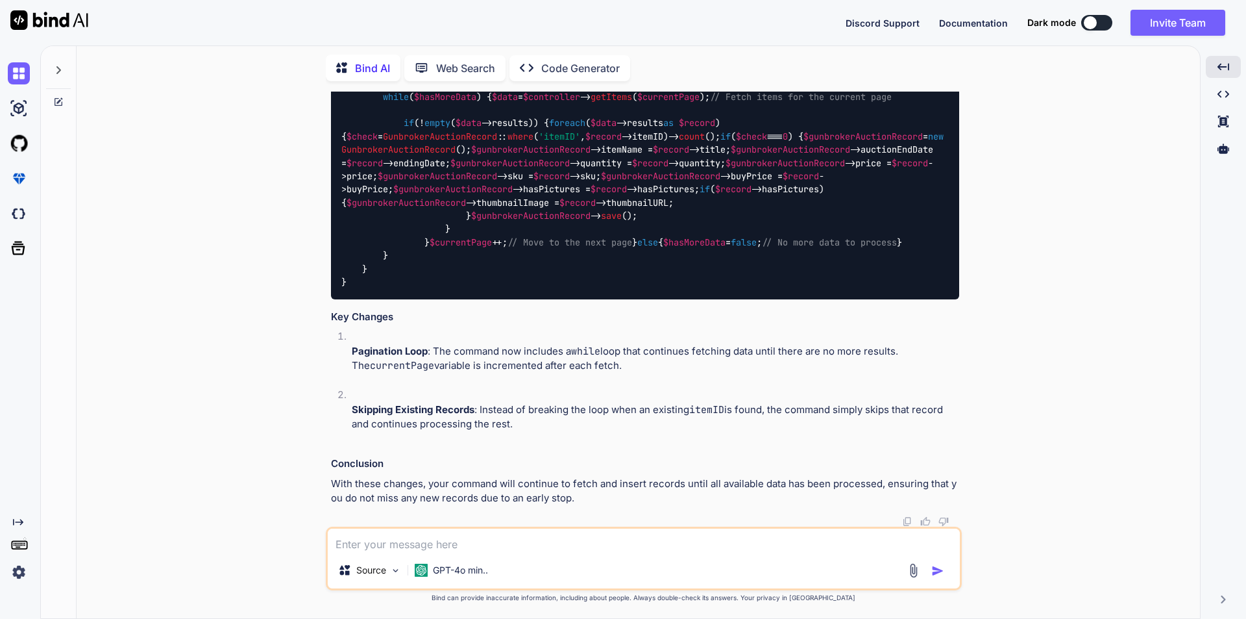
scroll to position [7931, 0]
click at [499, 453] on div "In the command you've provided, the process will stop inserting new records if …" at bounding box center [645, 34] width 628 height 943
drag, startPoint x: 350, startPoint y: 407, endPoint x: 545, endPoint y: 414, distance: 194.8
click at [545, 414] on li "Skipping Existing Records : Instead of breaking the loop when an existing itemI…" at bounding box center [650, 416] width 618 height 58
click at [517, 425] on p "Skipping Existing Records : Instead of breaking the loop when an existing itemI…" at bounding box center [656, 416] width 608 height 29
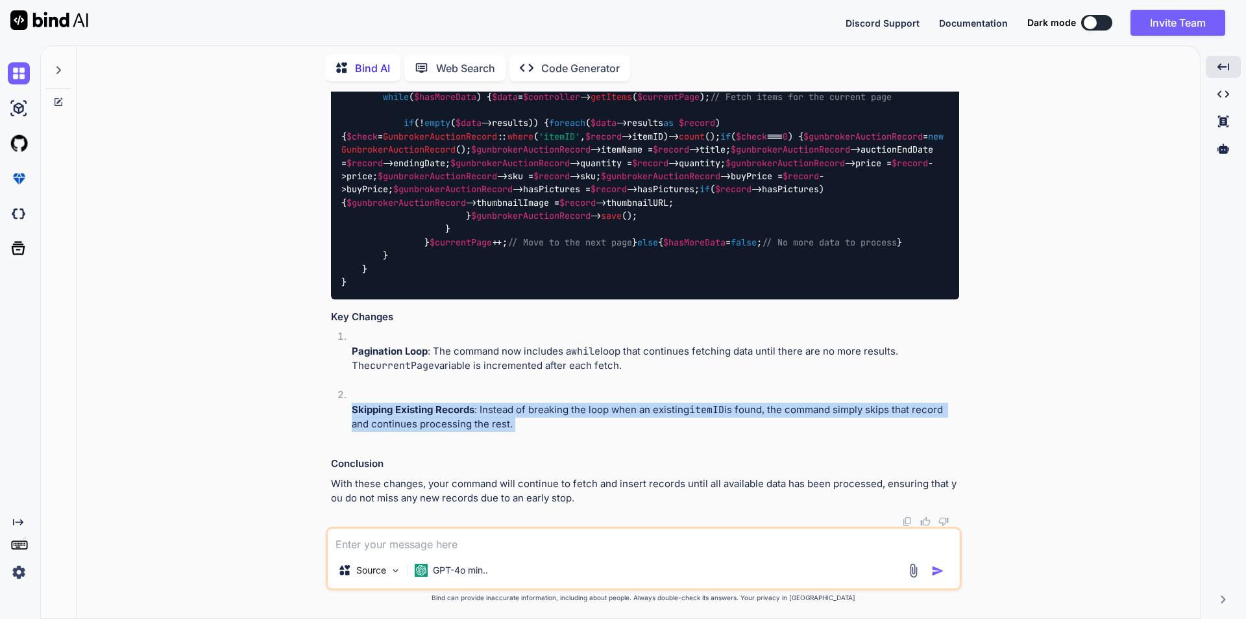
drag, startPoint x: 517, startPoint y: 425, endPoint x: 354, endPoint y: 411, distance: 162.9
click at [354, 411] on p "Skipping Existing Records : Instead of breaking the loop when an existing itemI…" at bounding box center [656, 416] width 608 height 29
click at [541, 417] on p "Skipping Existing Records : Instead of breaking the loop when an existing itemI…" at bounding box center [656, 416] width 608 height 29
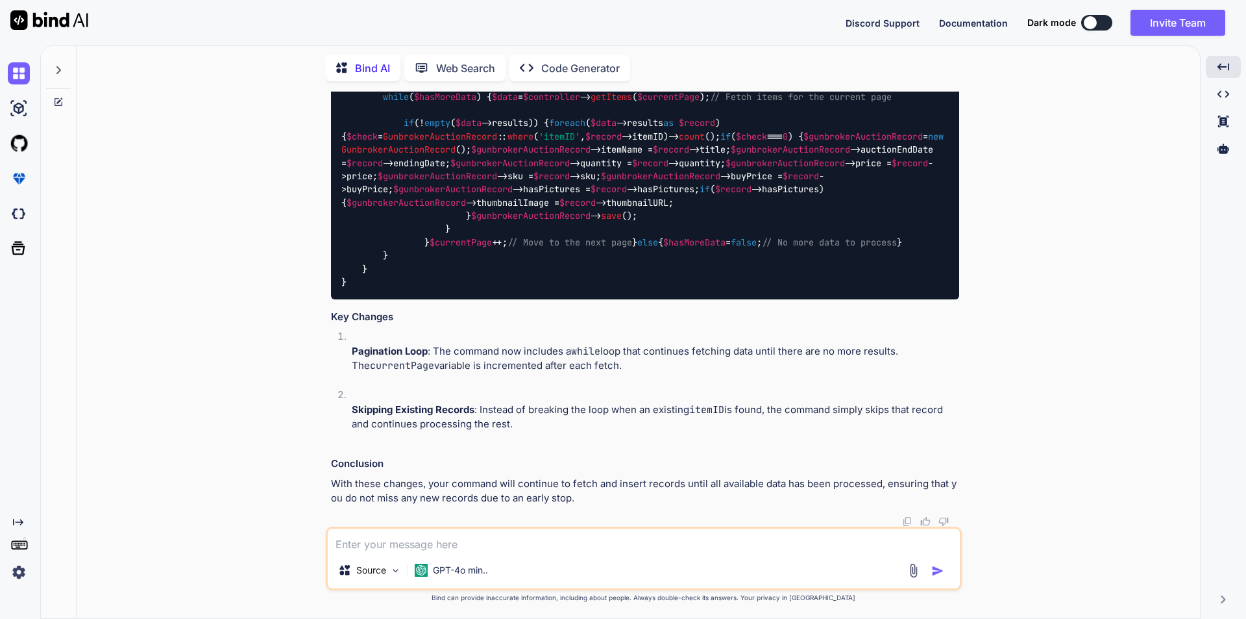
scroll to position [7802, 0]
